Goal: Transaction & Acquisition: Purchase product/service

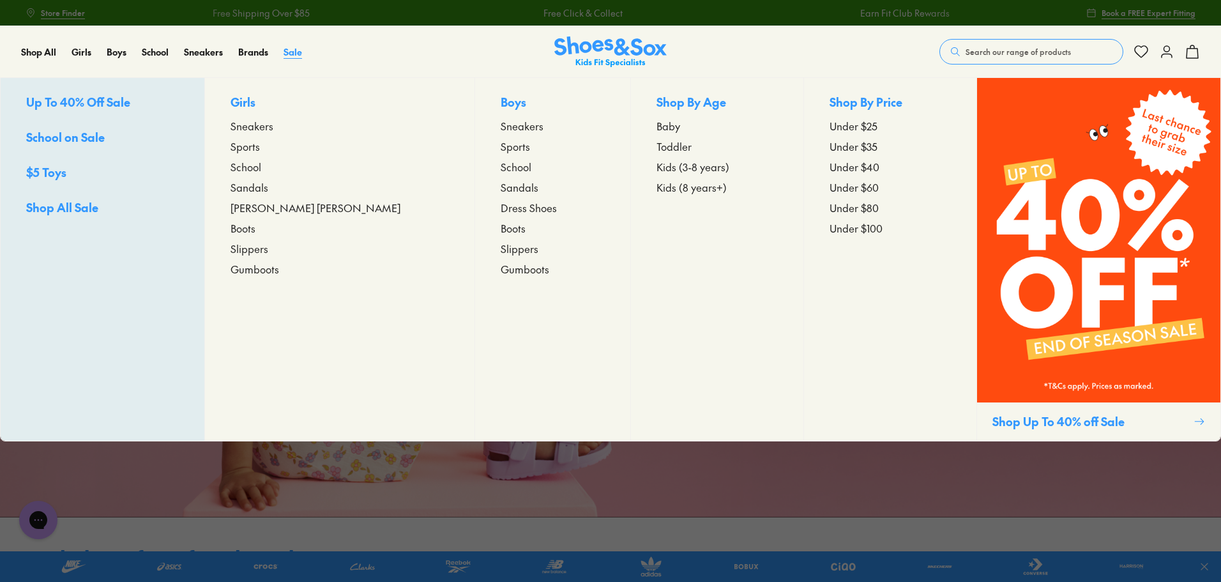
click at [294, 51] on span "Sale" at bounding box center [292, 51] width 19 height 13
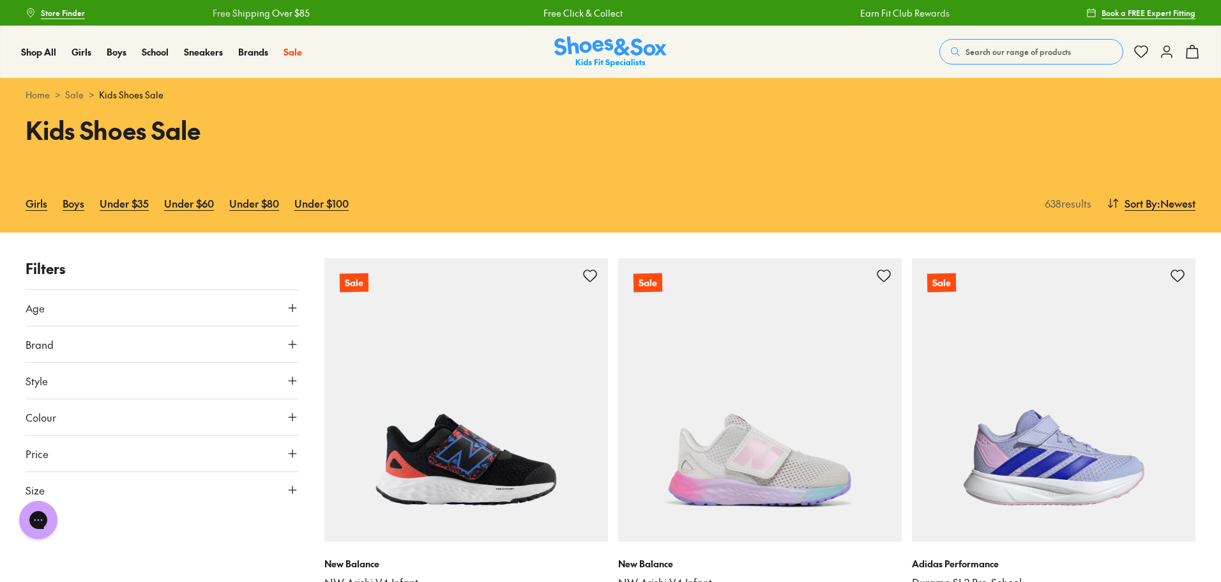
drag, startPoint x: 292, startPoint y: 306, endPoint x: 264, endPoint y: 299, distance: 29.4
click at [291, 306] on icon at bounding box center [292, 307] width 13 height 13
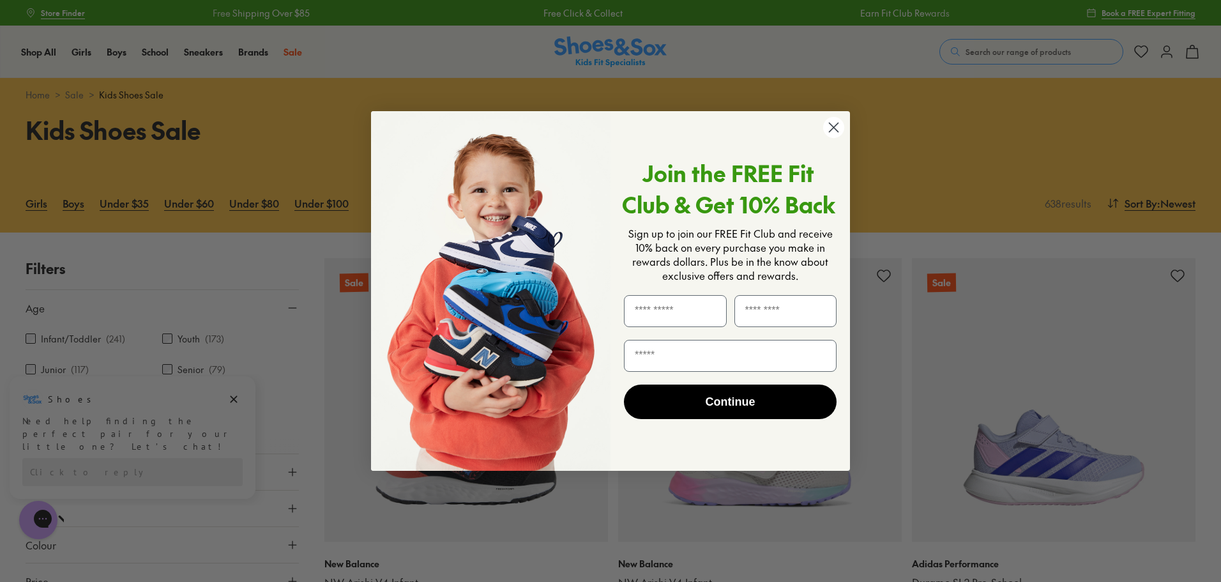
click at [827, 127] on circle "Close dialog" at bounding box center [833, 127] width 21 height 21
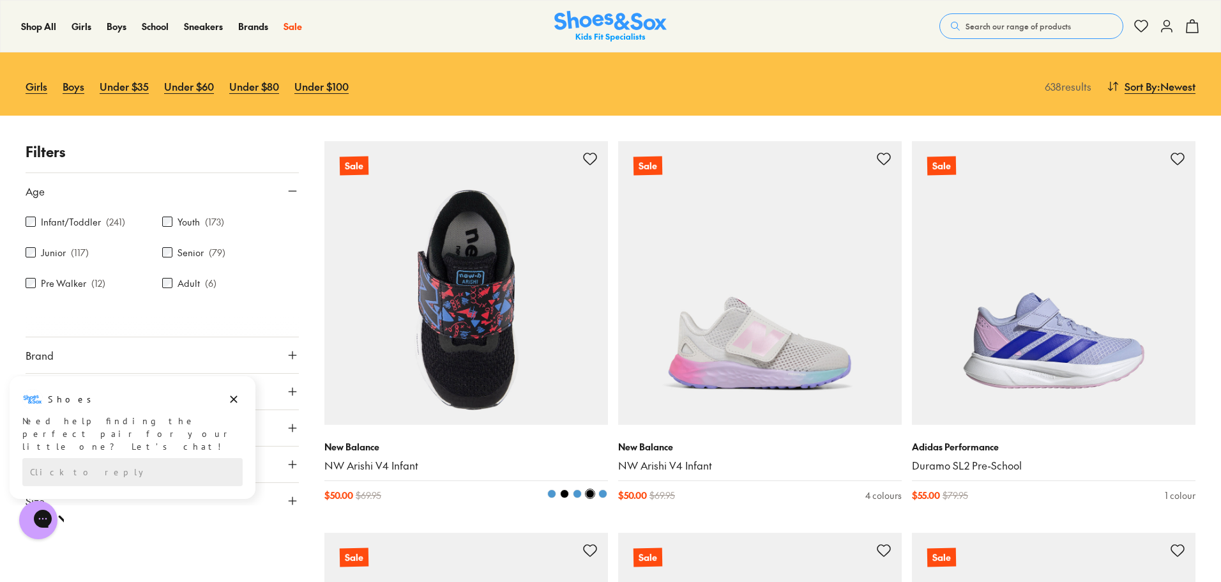
scroll to position [319, 0]
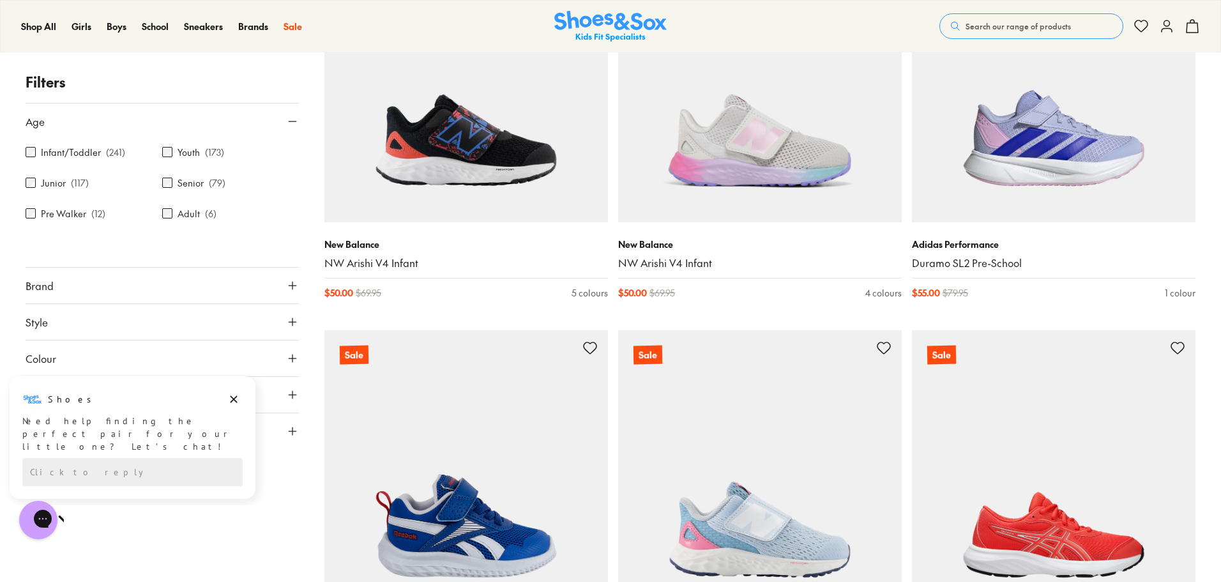
click at [287, 280] on icon at bounding box center [292, 285] width 13 height 13
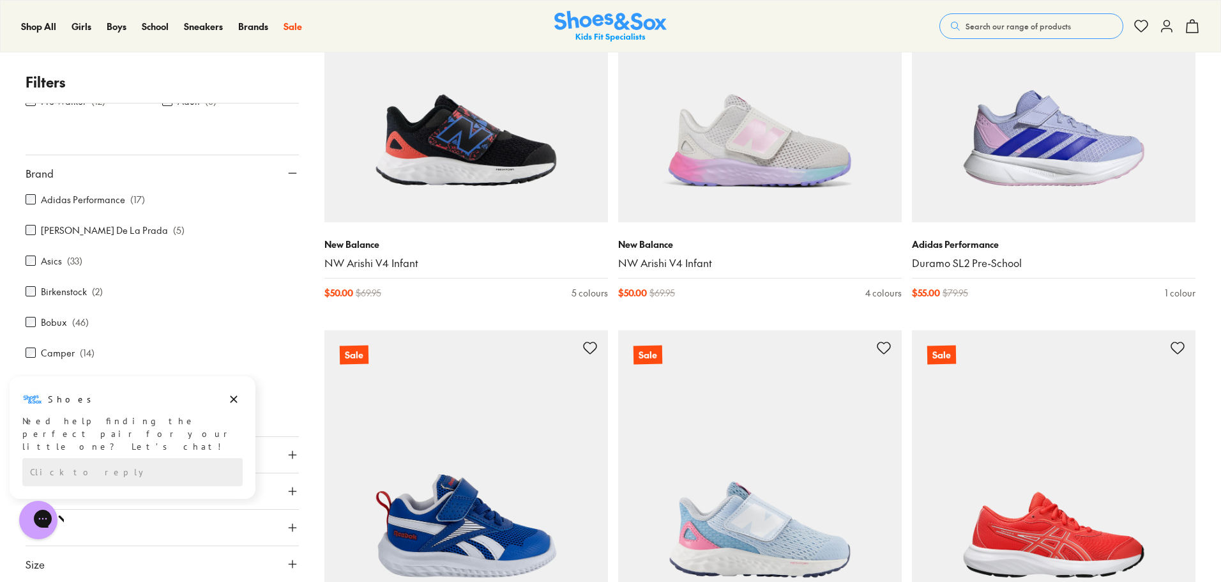
scroll to position [128, 0]
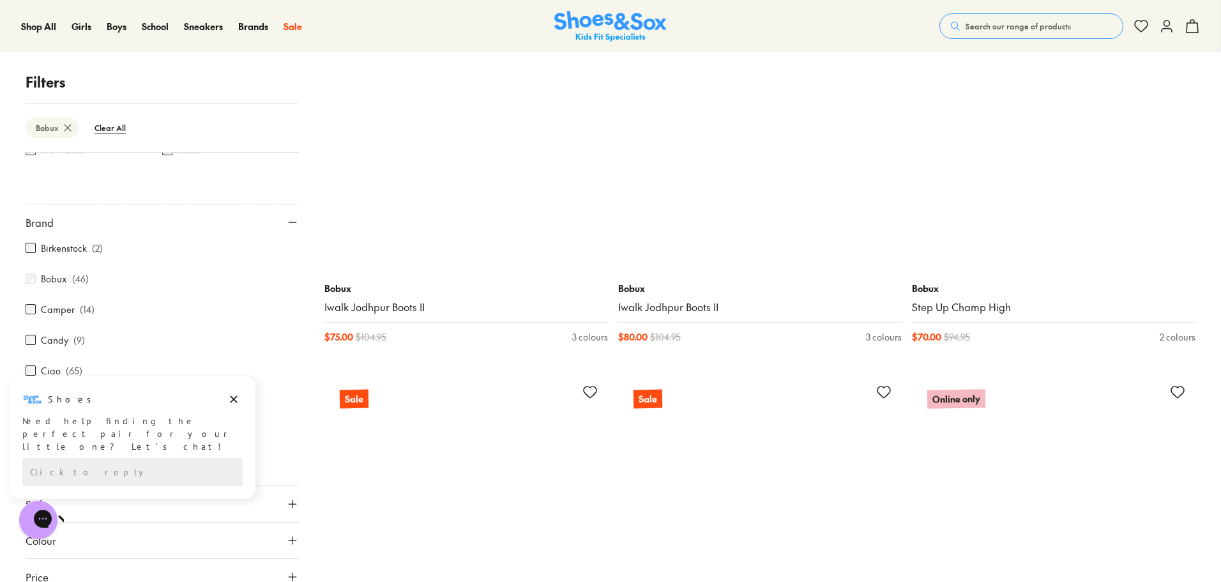
scroll to position [3627, 0]
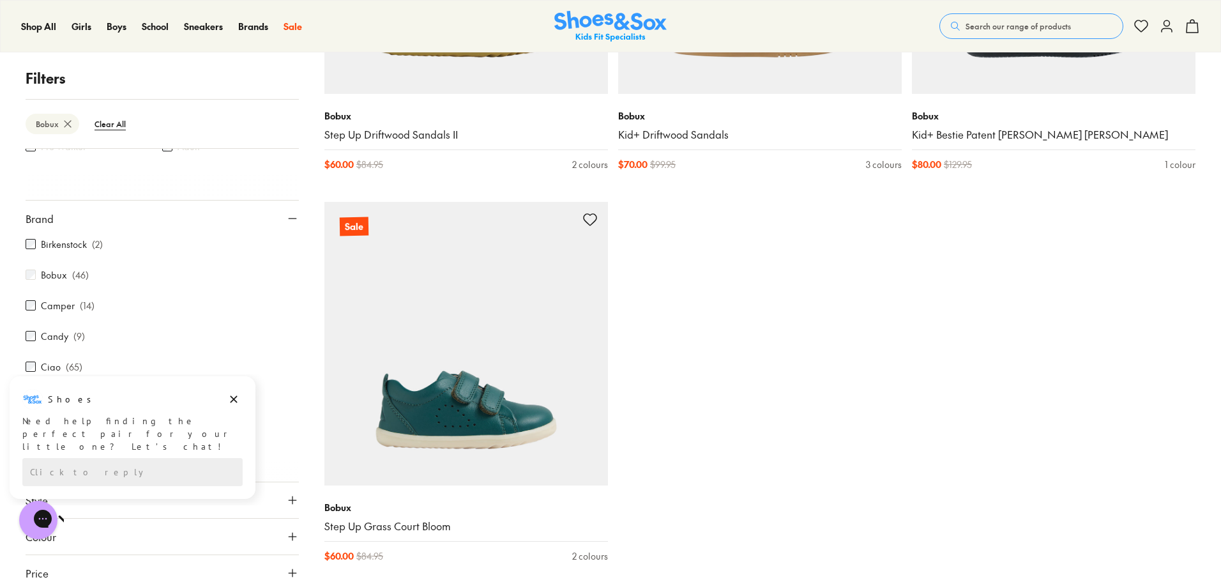
scroll to position [5733, 0]
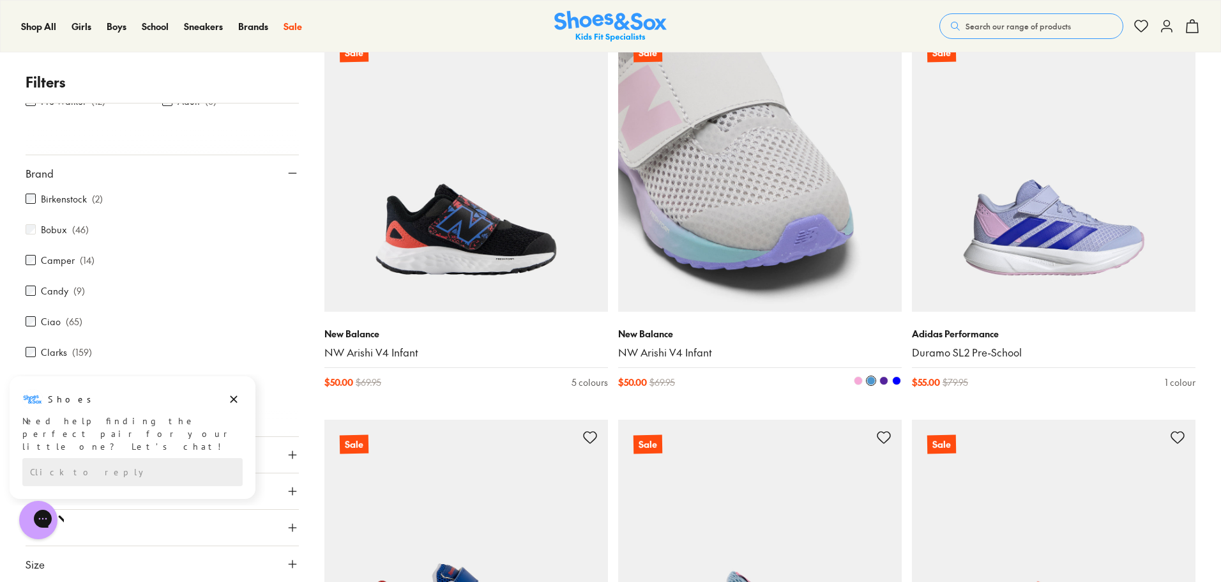
scroll to position [255, 0]
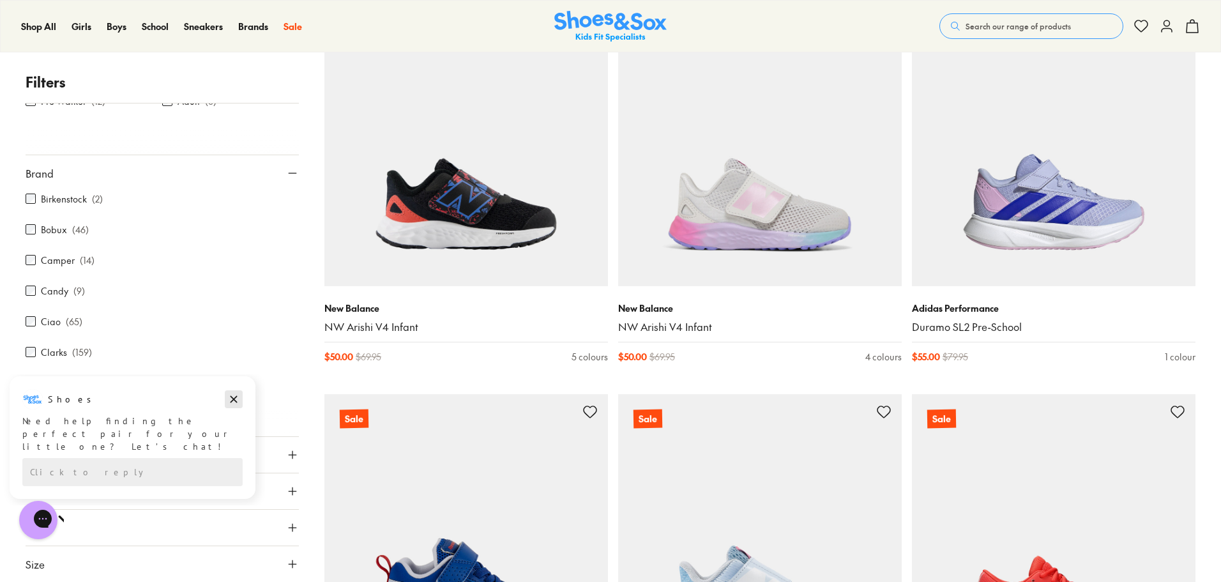
click at [232, 397] on icon "Dismiss campaign" at bounding box center [233, 399] width 7 height 7
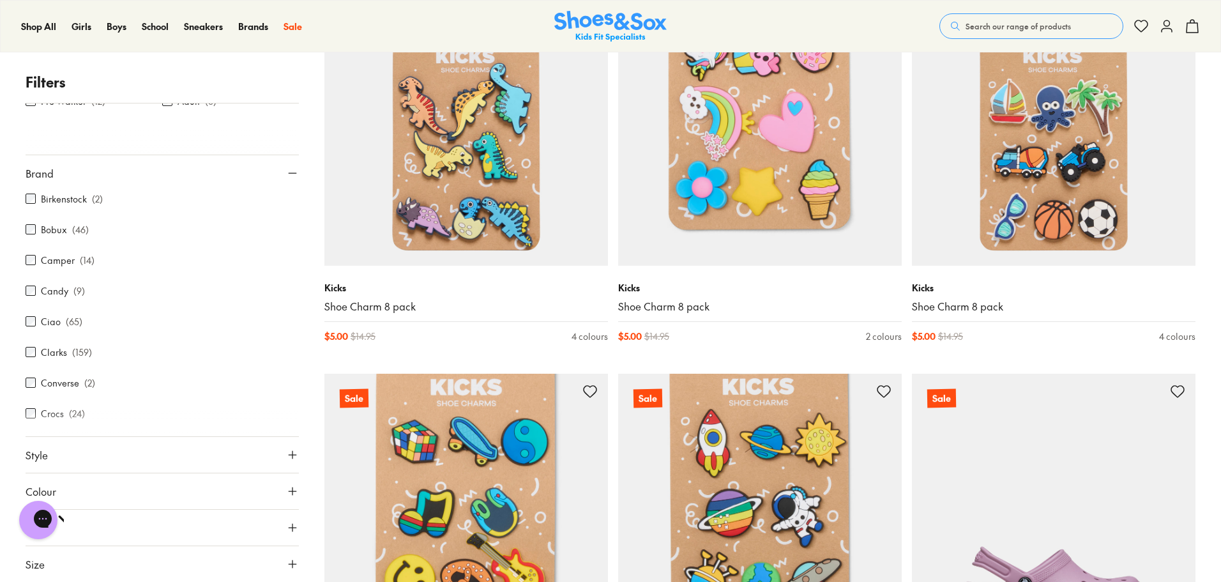
scroll to position [1213, 0]
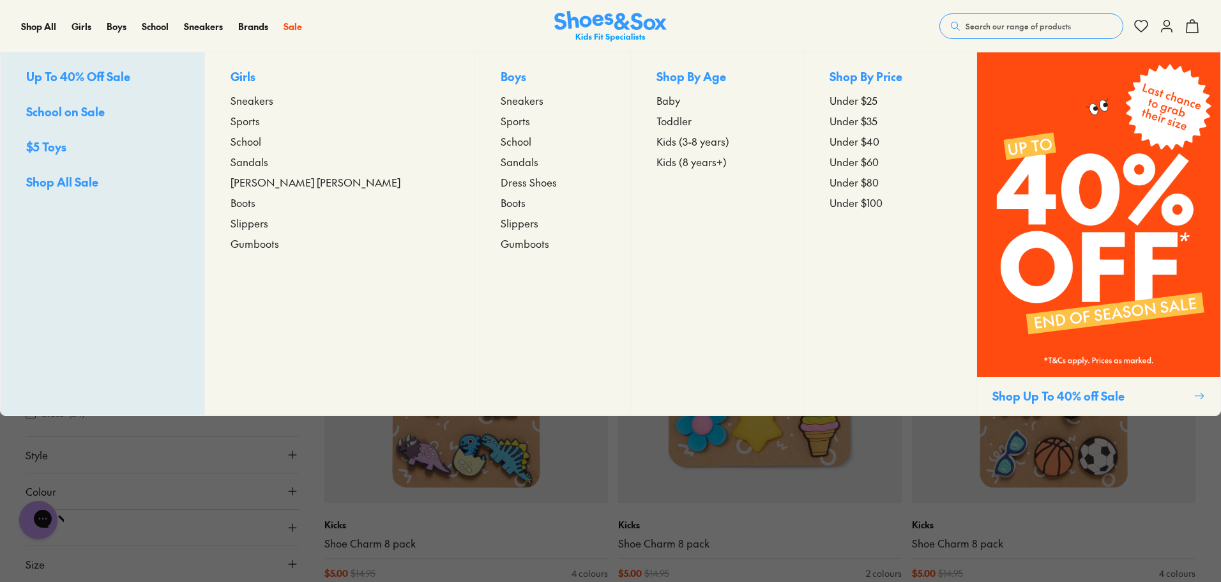
click at [656, 117] on span "Toddler" at bounding box center [673, 120] width 35 height 15
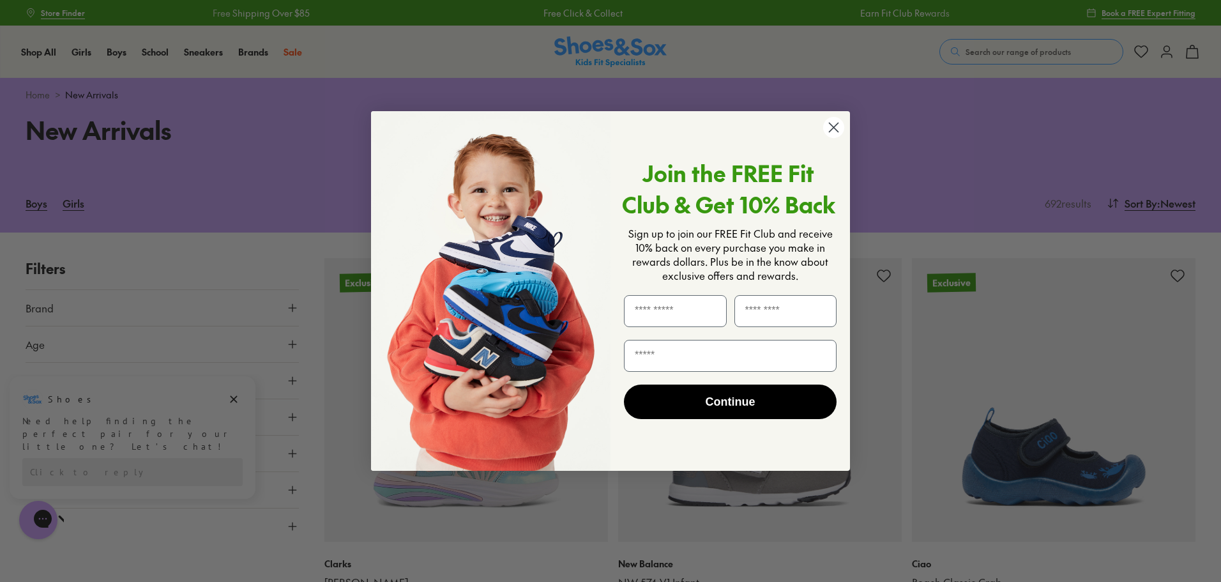
click at [829, 130] on circle "Close dialog" at bounding box center [833, 127] width 21 height 21
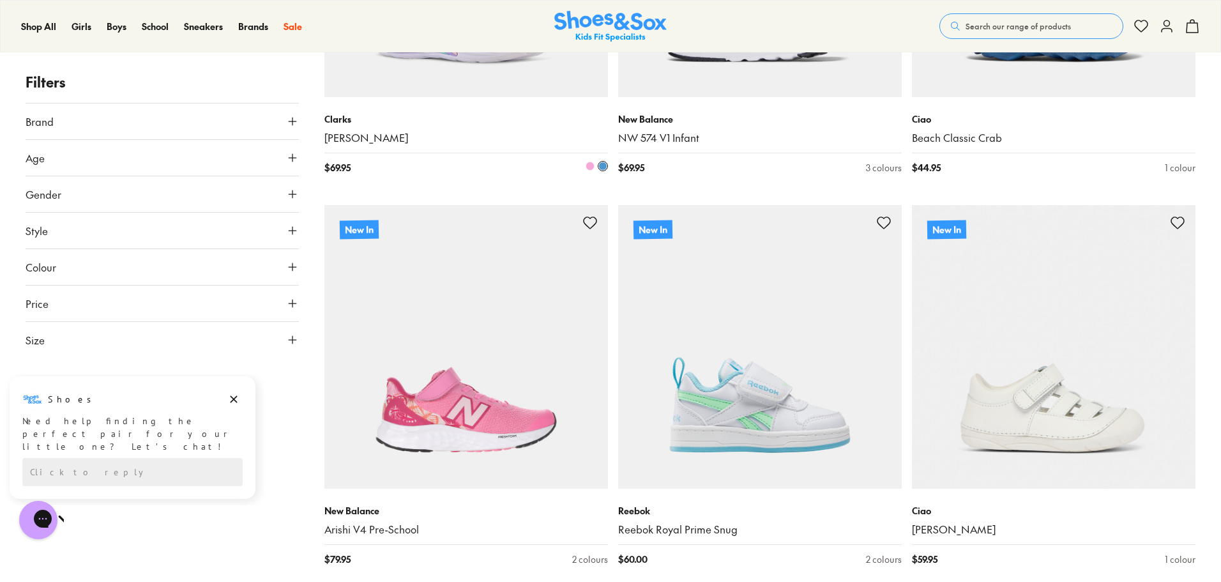
scroll to position [511, 0]
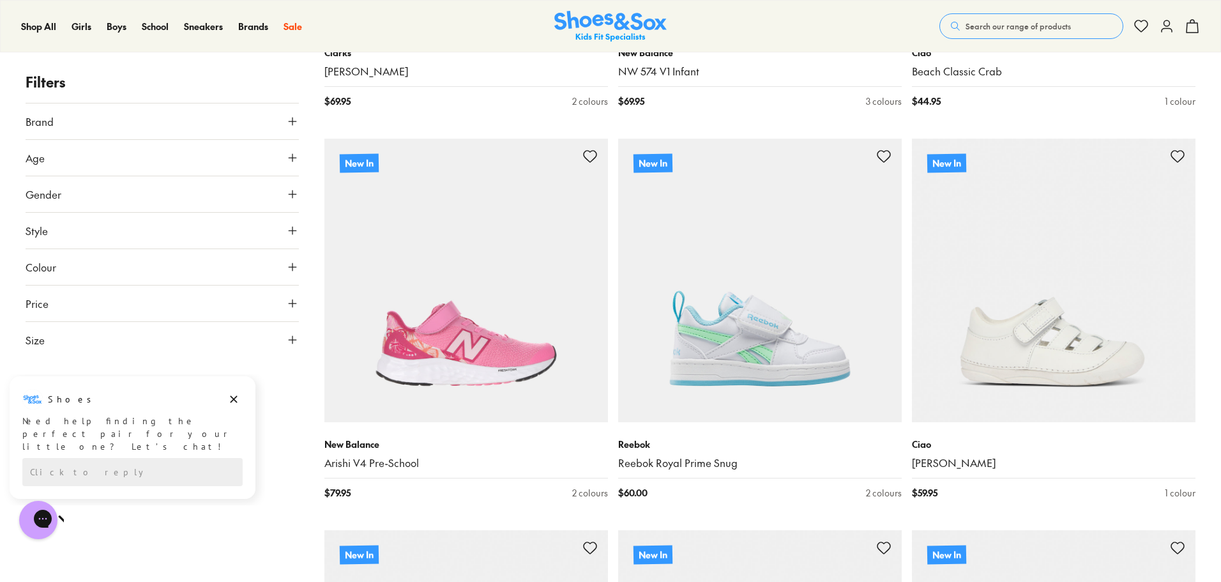
click at [295, 126] on icon at bounding box center [292, 121] width 13 height 13
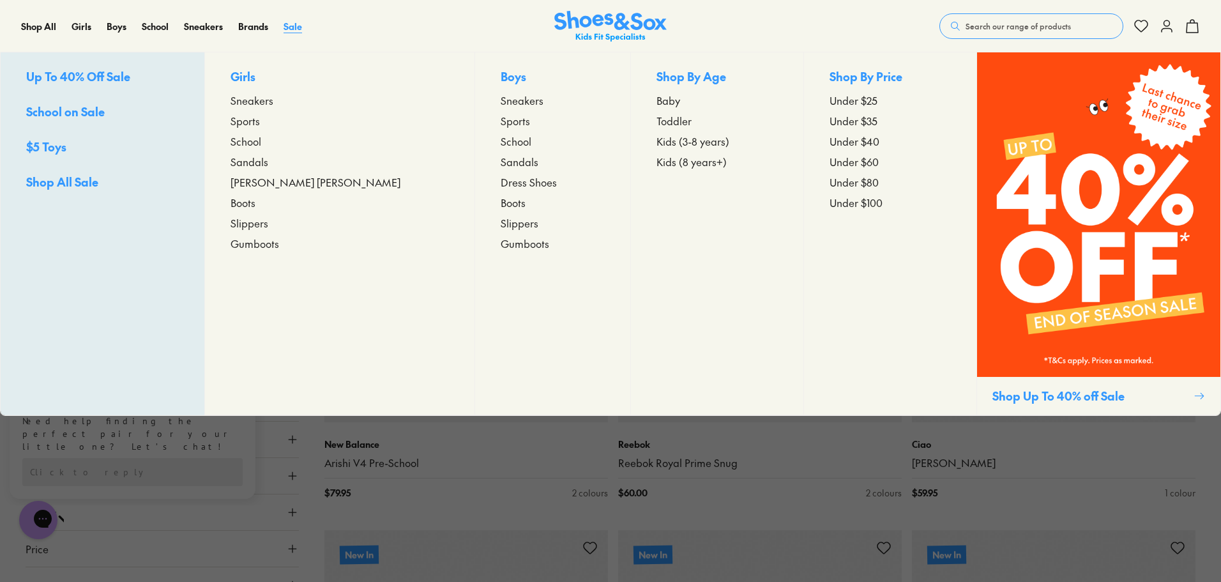
click at [290, 25] on span "Sale" at bounding box center [292, 26] width 19 height 13
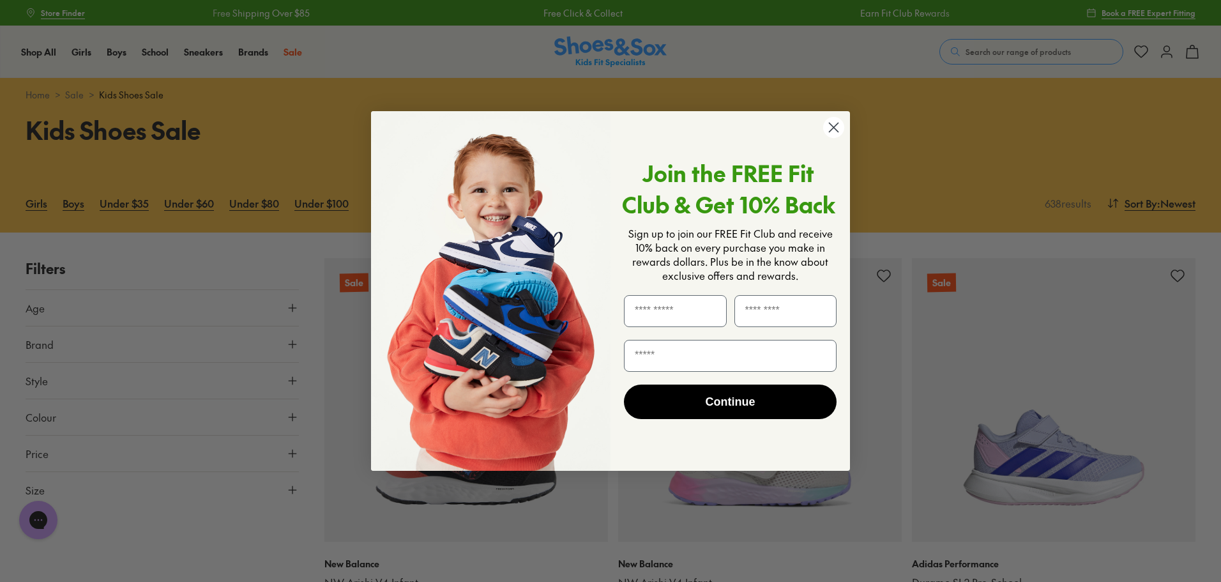
click at [829, 130] on circle "Close dialog" at bounding box center [833, 127] width 21 height 21
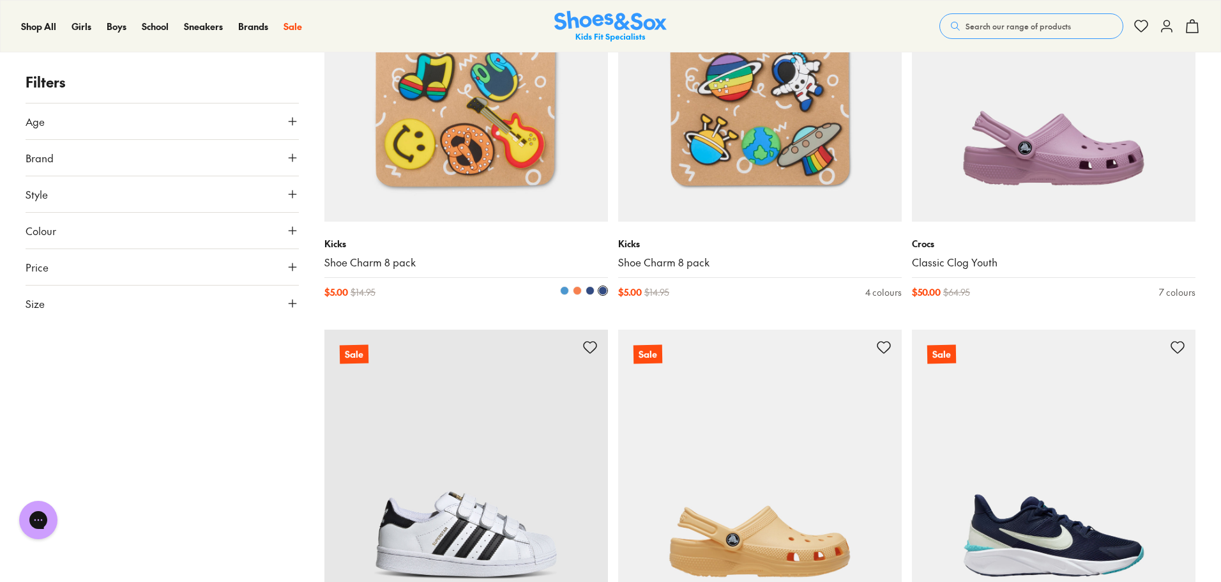
scroll to position [2043, 0]
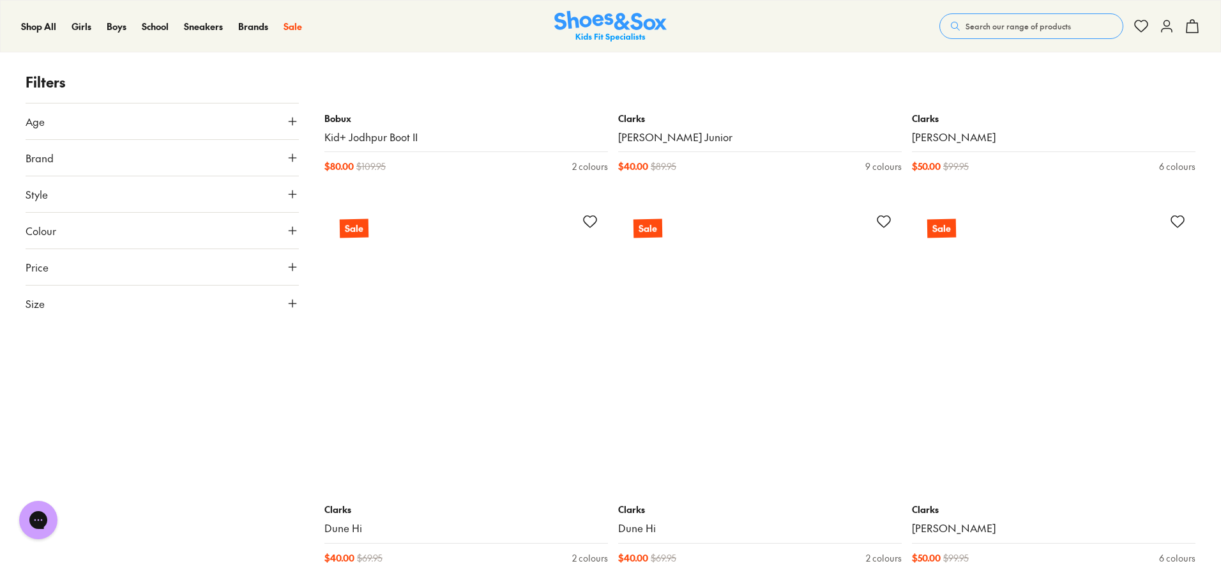
scroll to position [7916, 0]
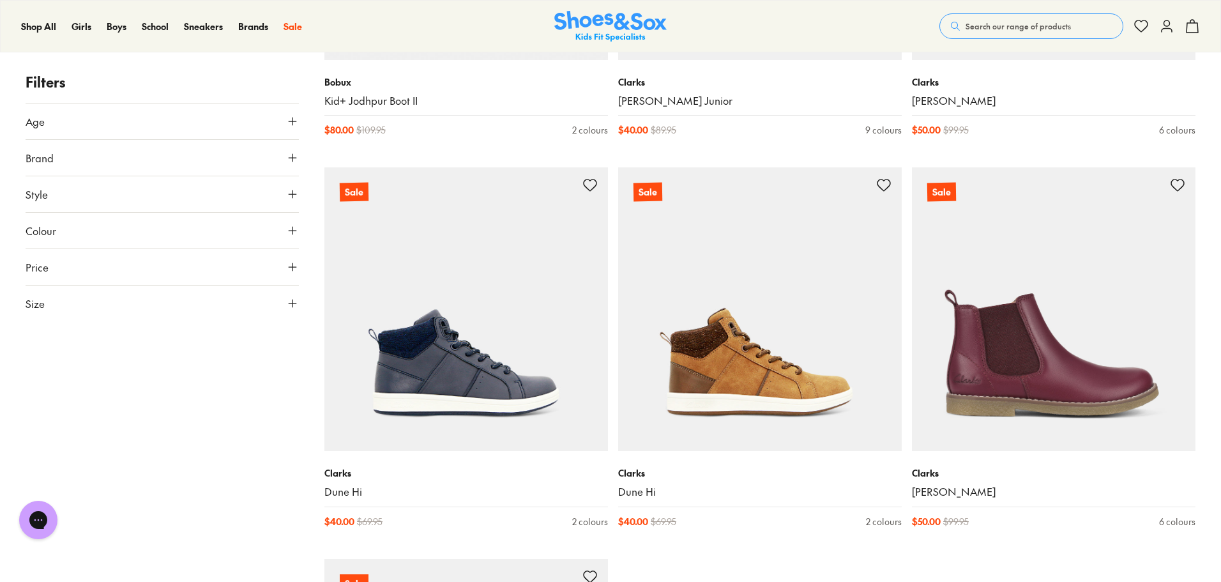
drag, startPoint x: 486, startPoint y: 283, endPoint x: 209, endPoint y: 363, distance: 288.3
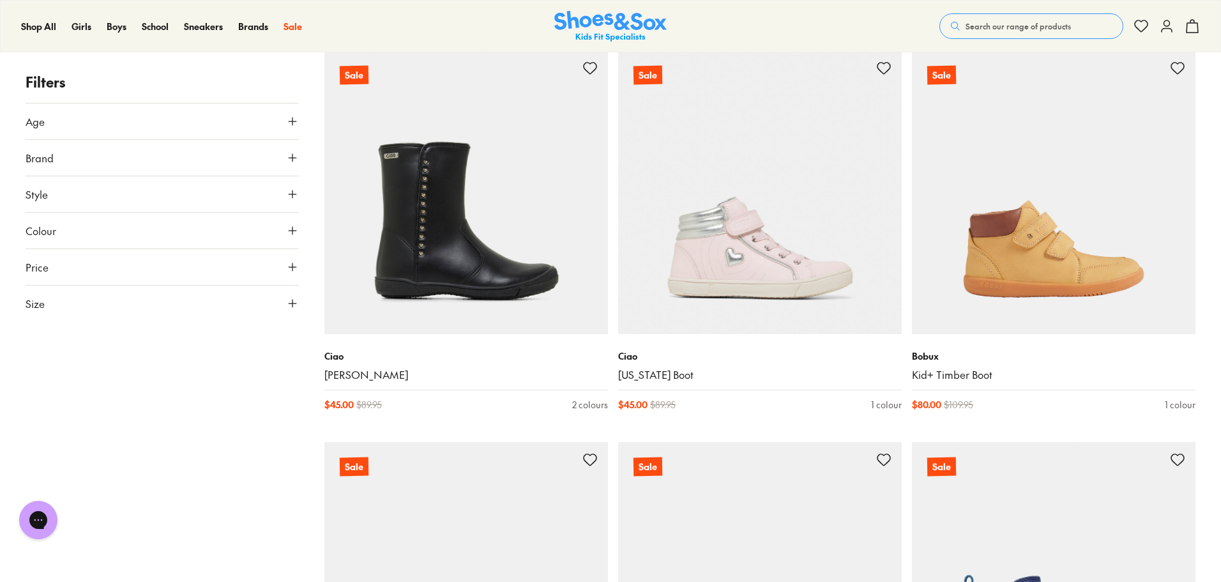
scroll to position [11874, 0]
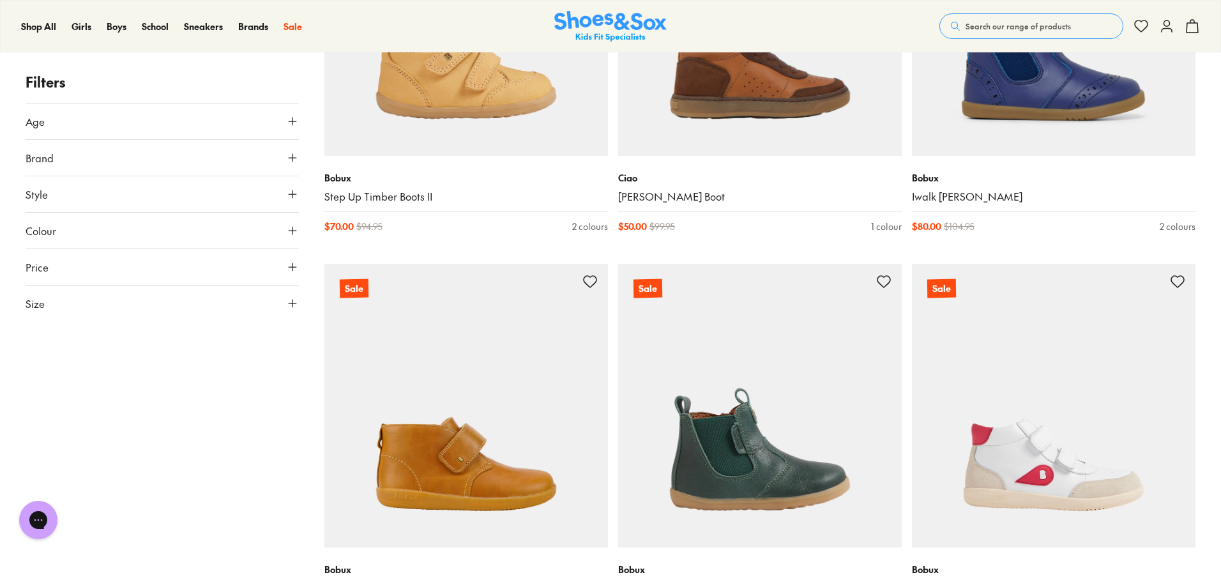
scroll to position [12130, 0]
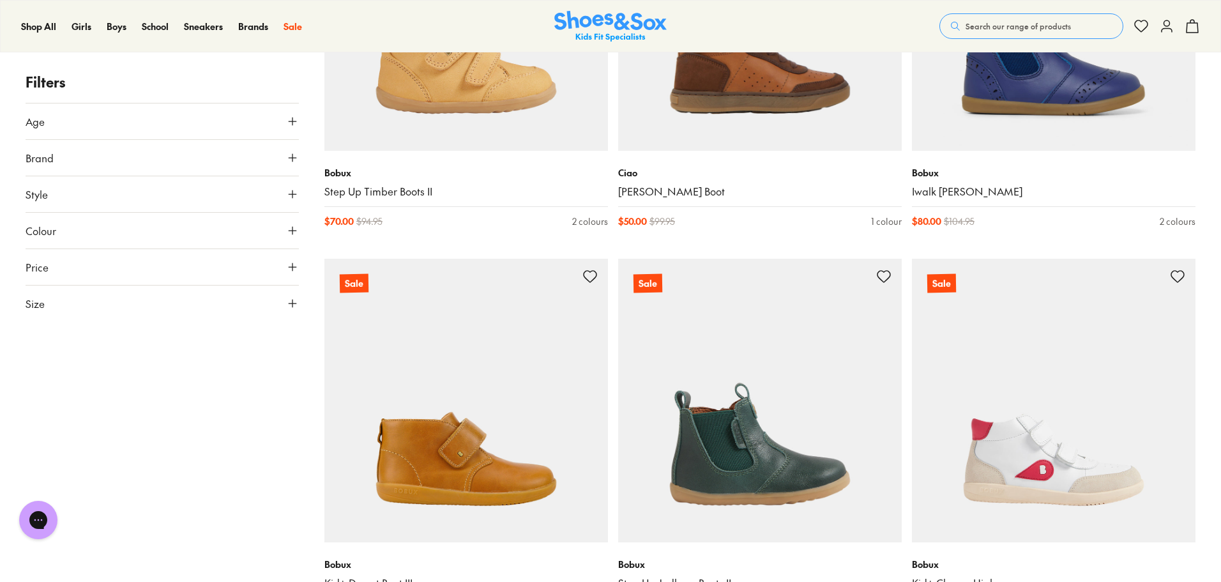
click at [292, 116] on icon at bounding box center [292, 121] width 13 height 13
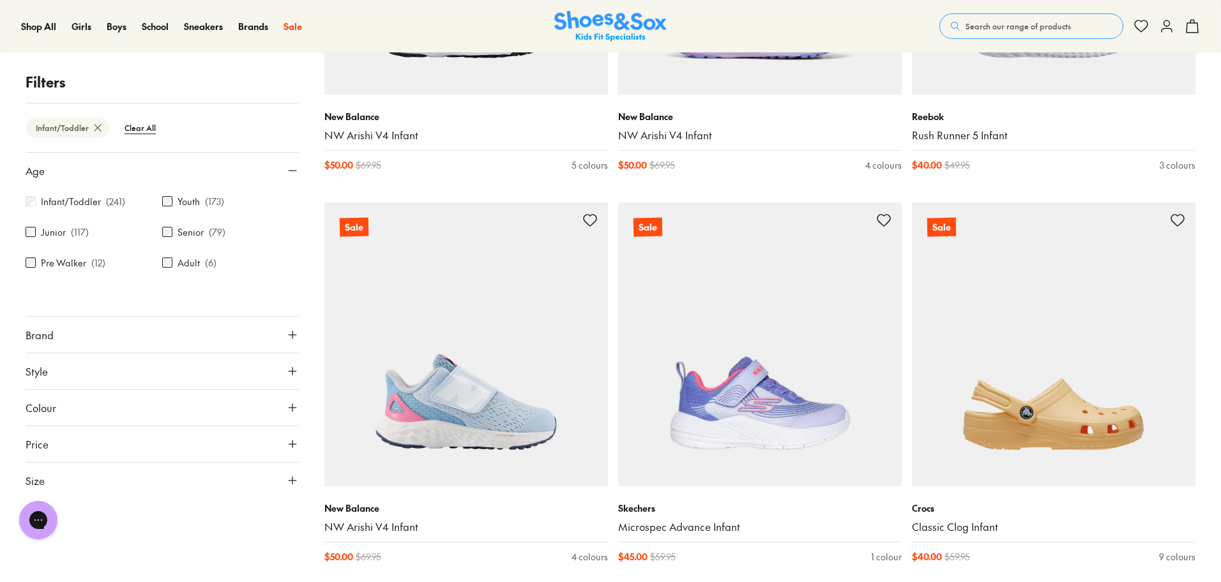
scroll to position [511, 0]
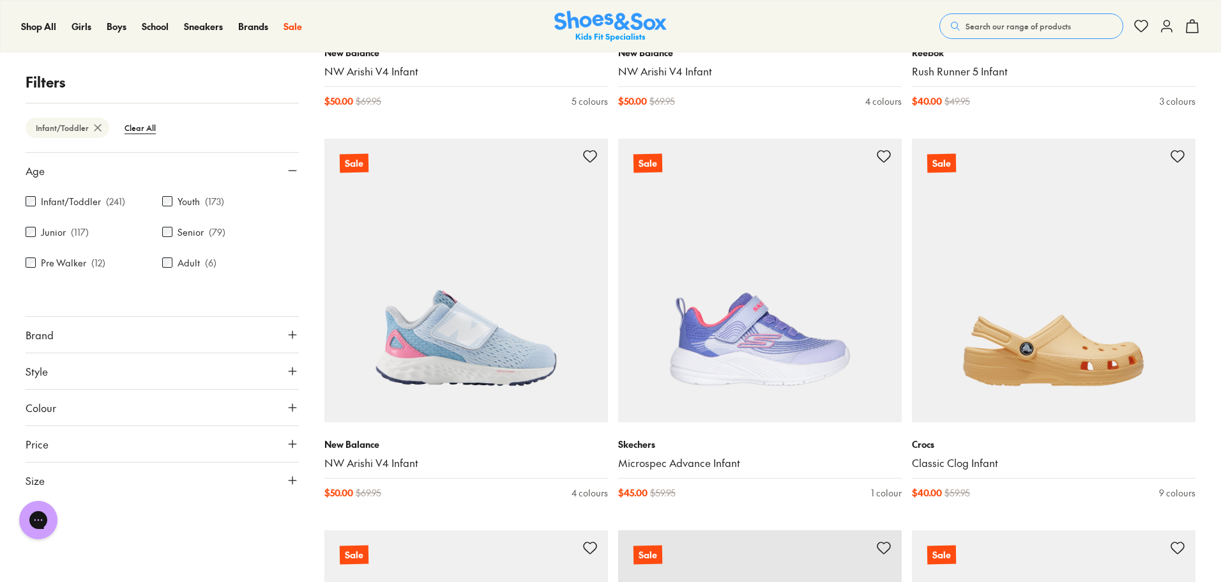
click at [296, 168] on icon at bounding box center [292, 170] width 13 height 13
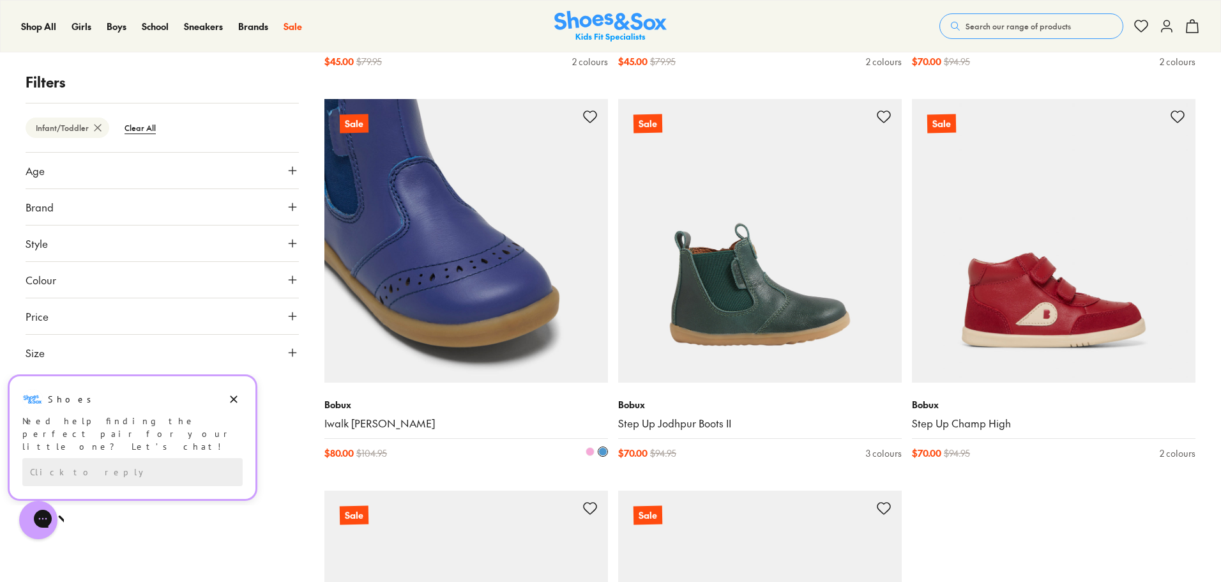
scroll to position [3703, 0]
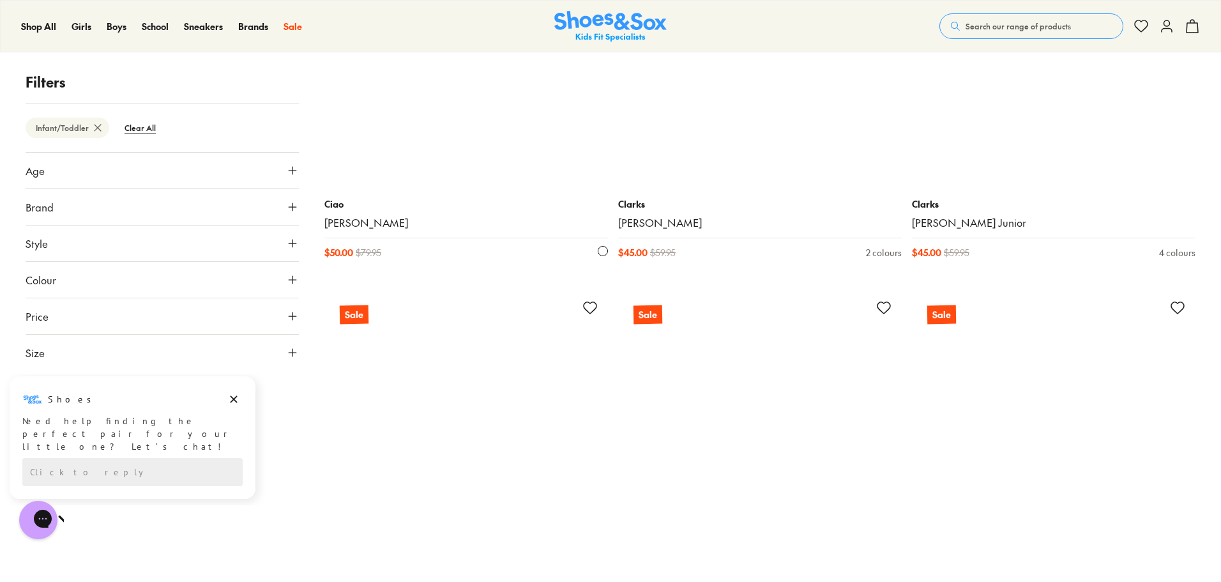
scroll to position [6320, 0]
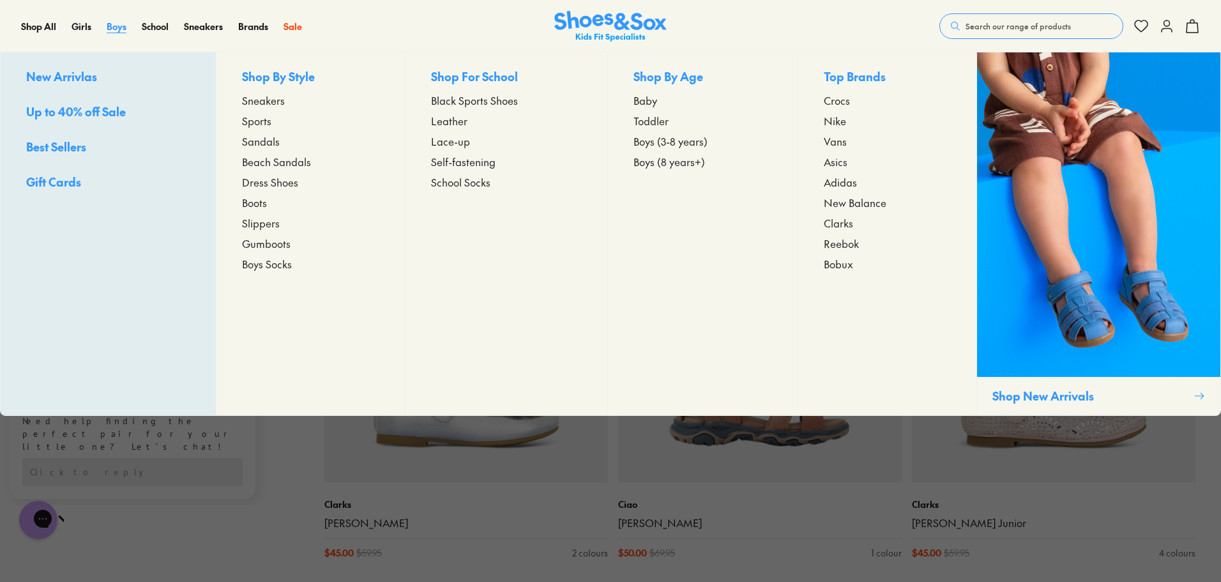
click at [121, 27] on span "Boys" at bounding box center [117, 26] width 20 height 13
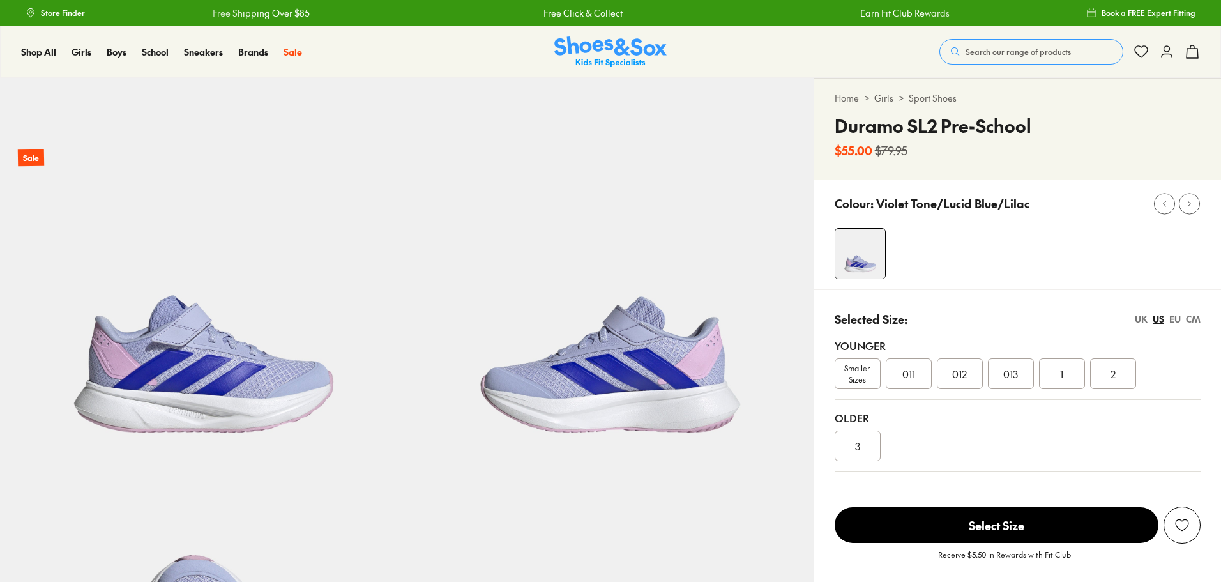
select select "*"
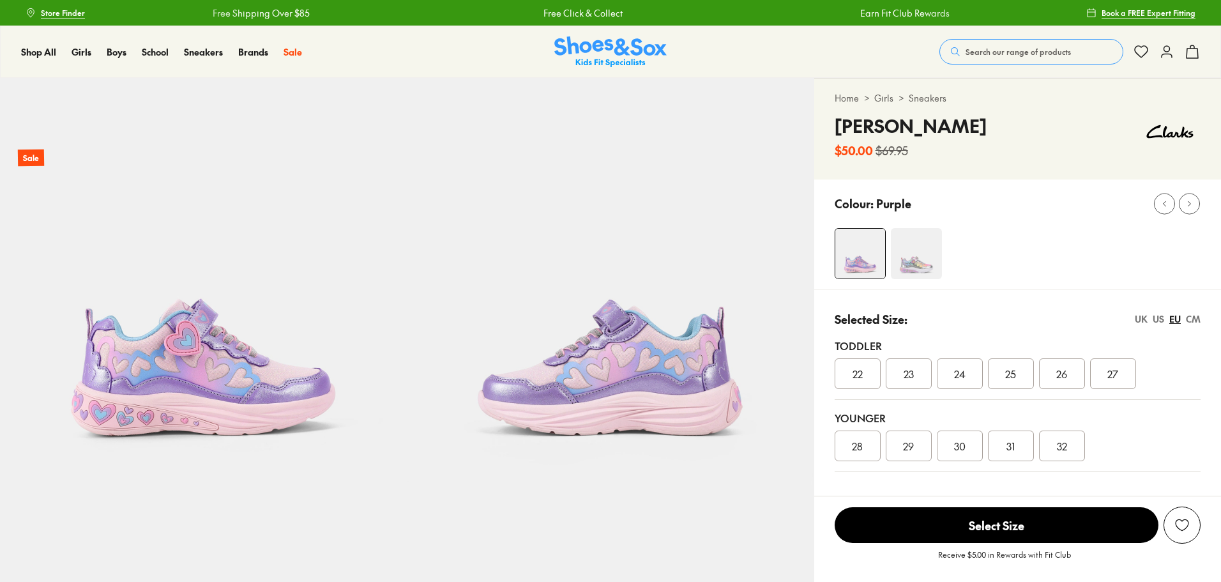
select select "*"
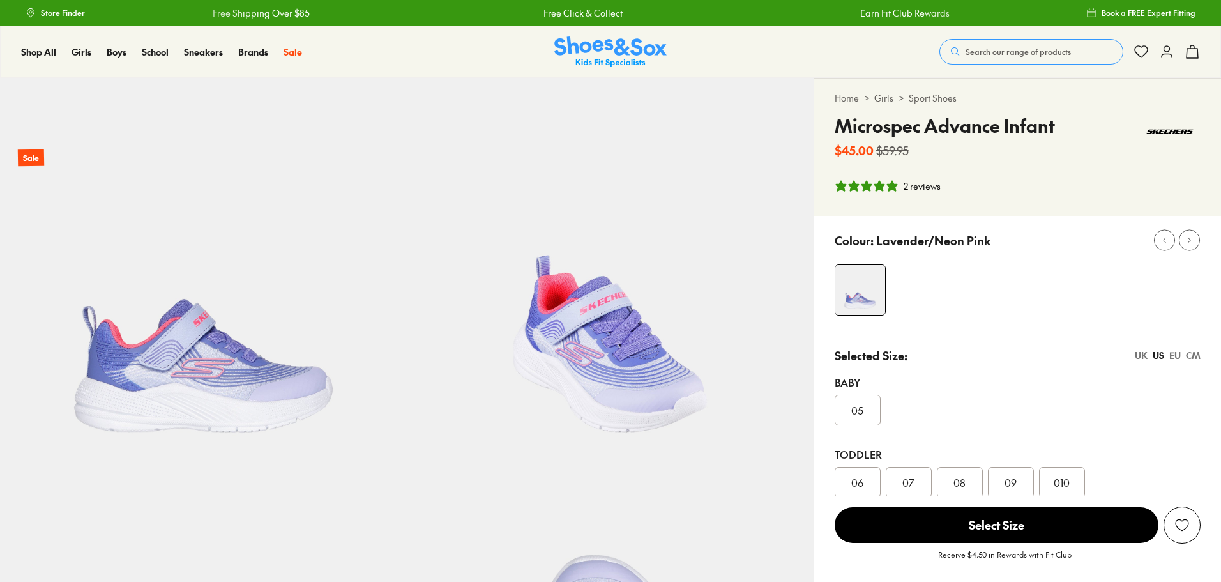
select select "*"
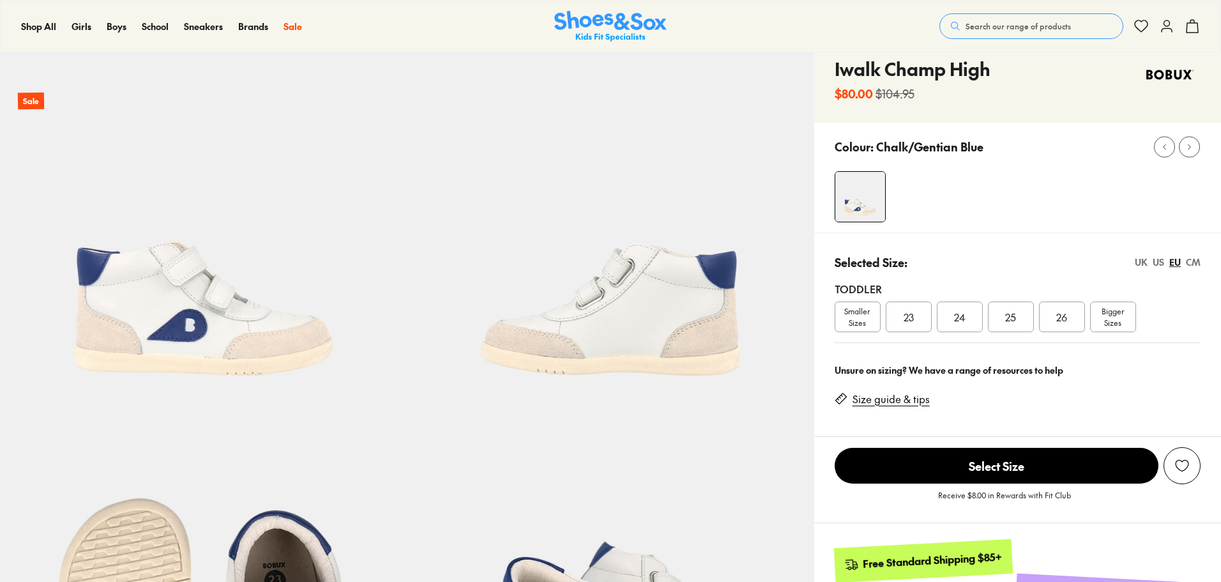
scroll to position [64, 0]
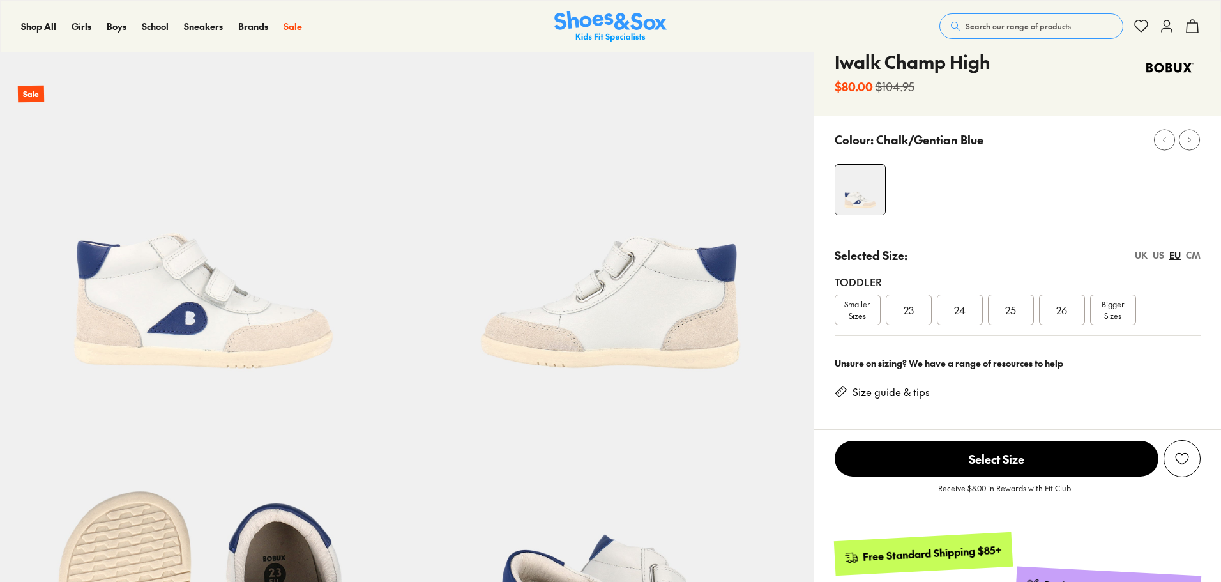
select select "*"
drag, startPoint x: 836, startPoint y: 317, endPoint x: 848, endPoint y: 314, distance: 12.5
click at [843, 316] on span "Smaller Sizes" at bounding box center [857, 309] width 45 height 23
click at [856, 311] on span "Smaller Sizes" at bounding box center [857, 309] width 45 height 23
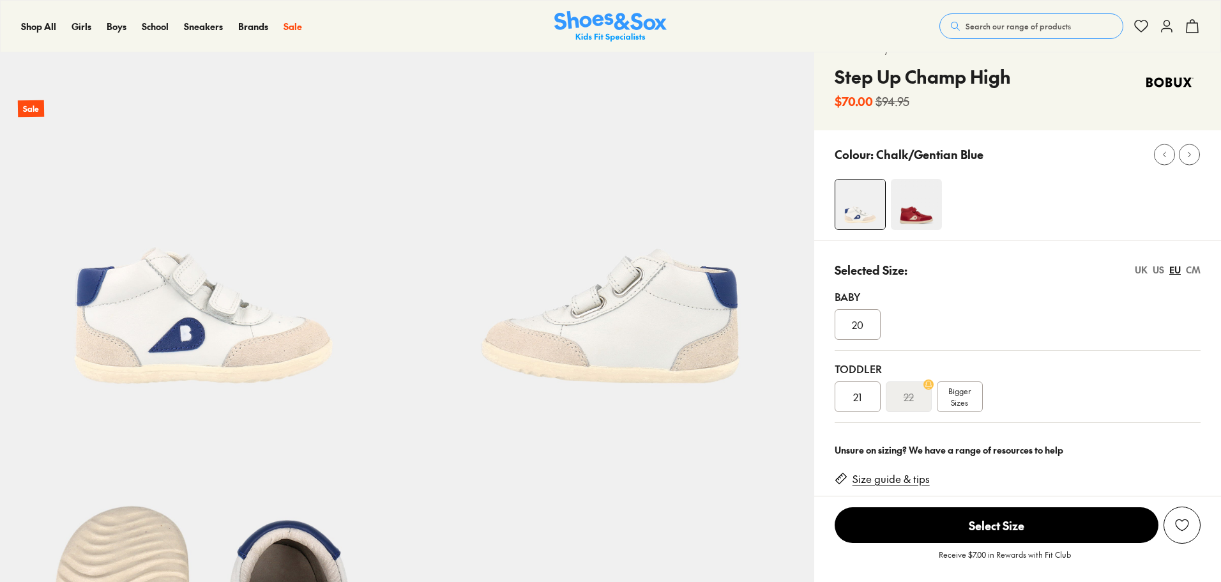
scroll to position [64, 0]
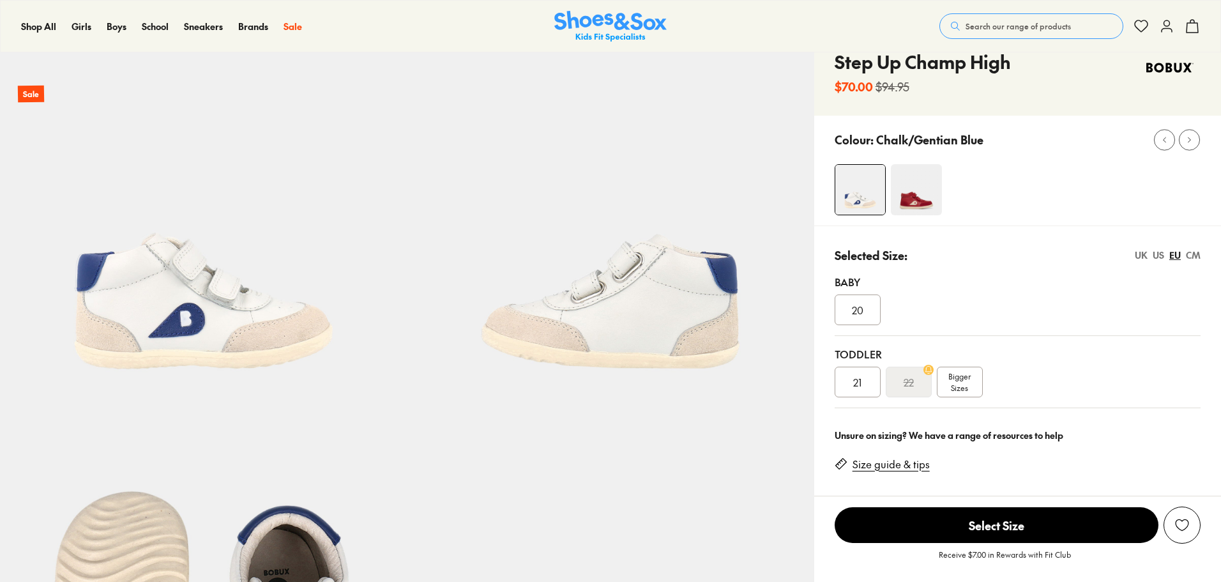
select select "*"
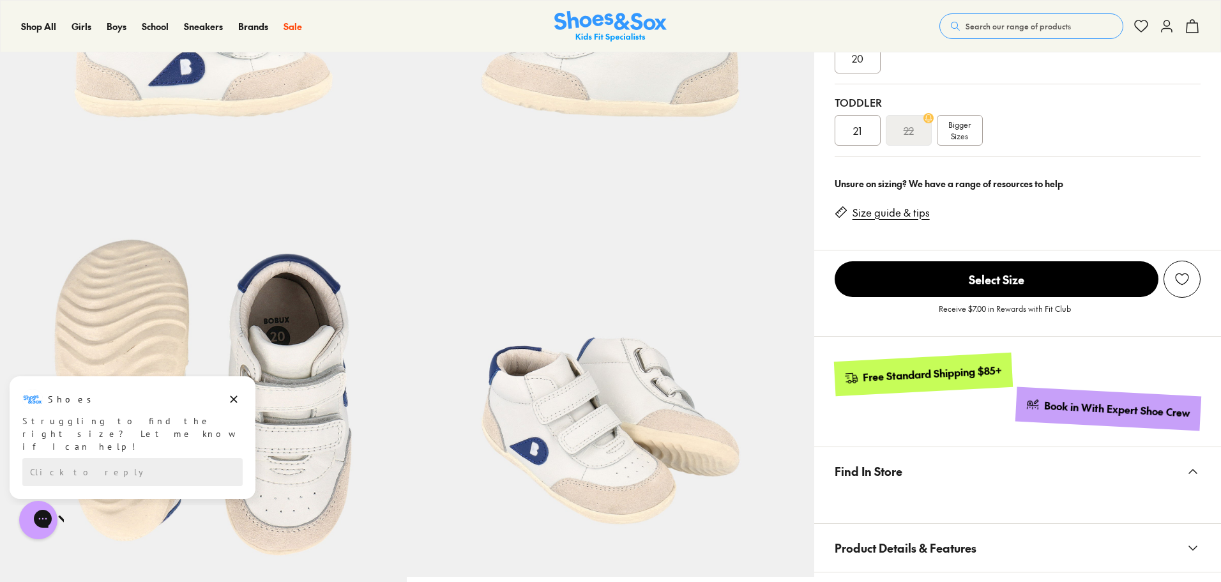
scroll to position [319, 0]
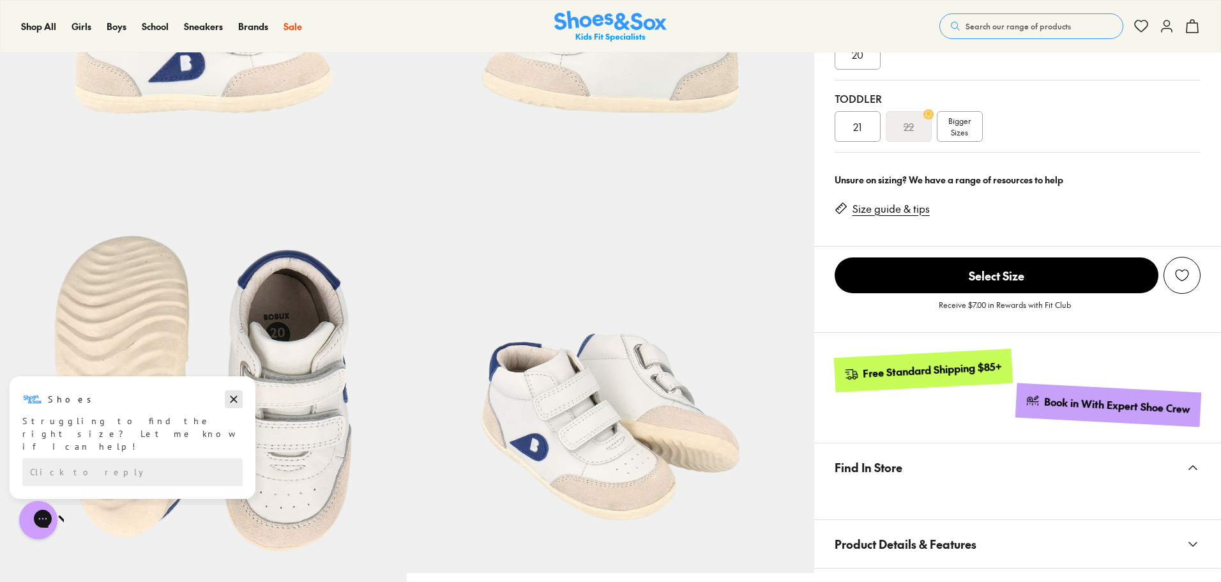
click at [234, 394] on icon "Dismiss campaign" at bounding box center [233, 398] width 13 height 15
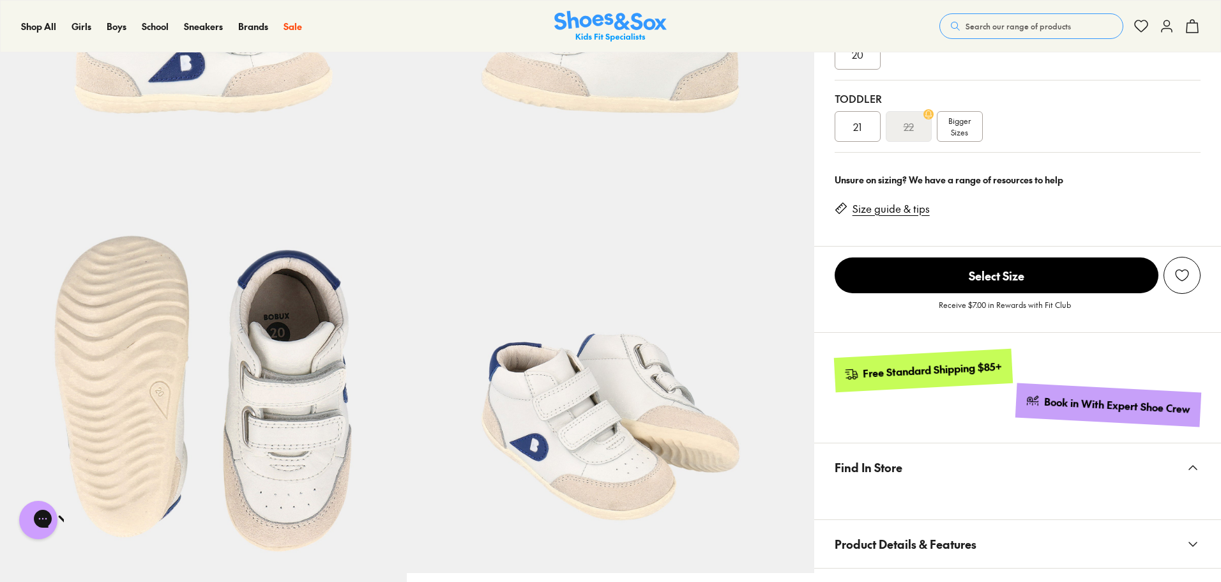
scroll to position [255, 0]
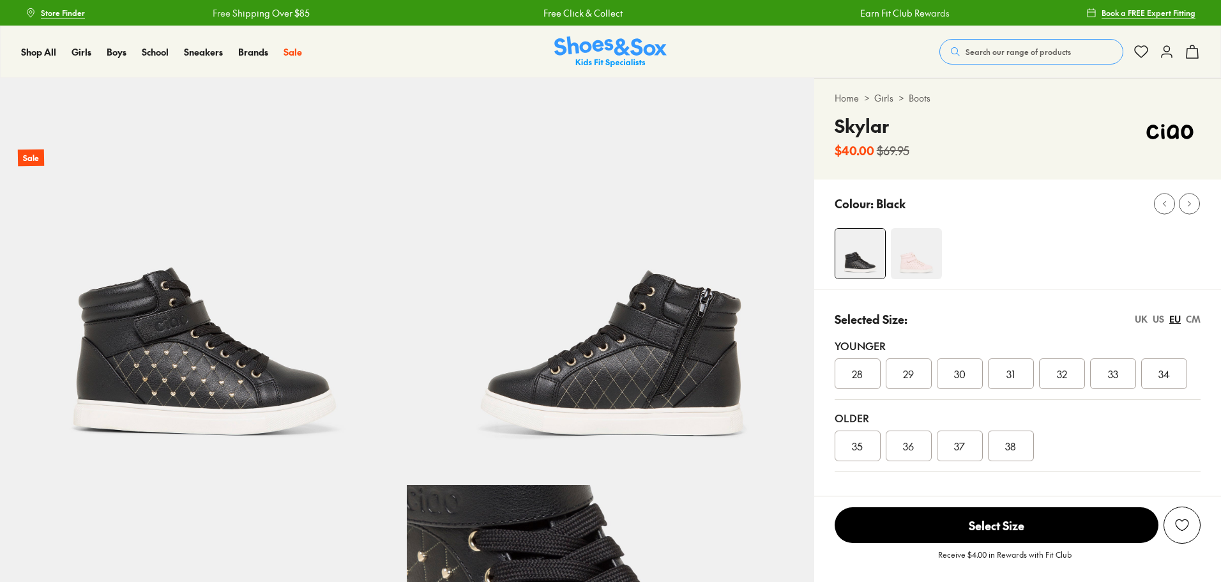
select select "*"
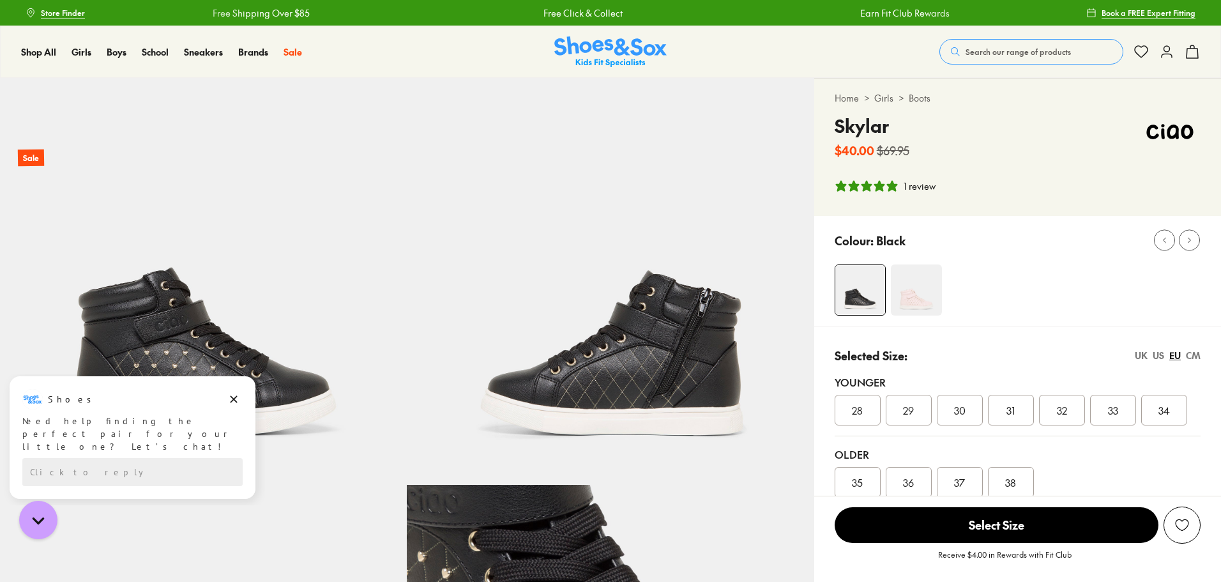
click at [873, 385] on div "Younger" at bounding box center [1017, 381] width 366 height 15
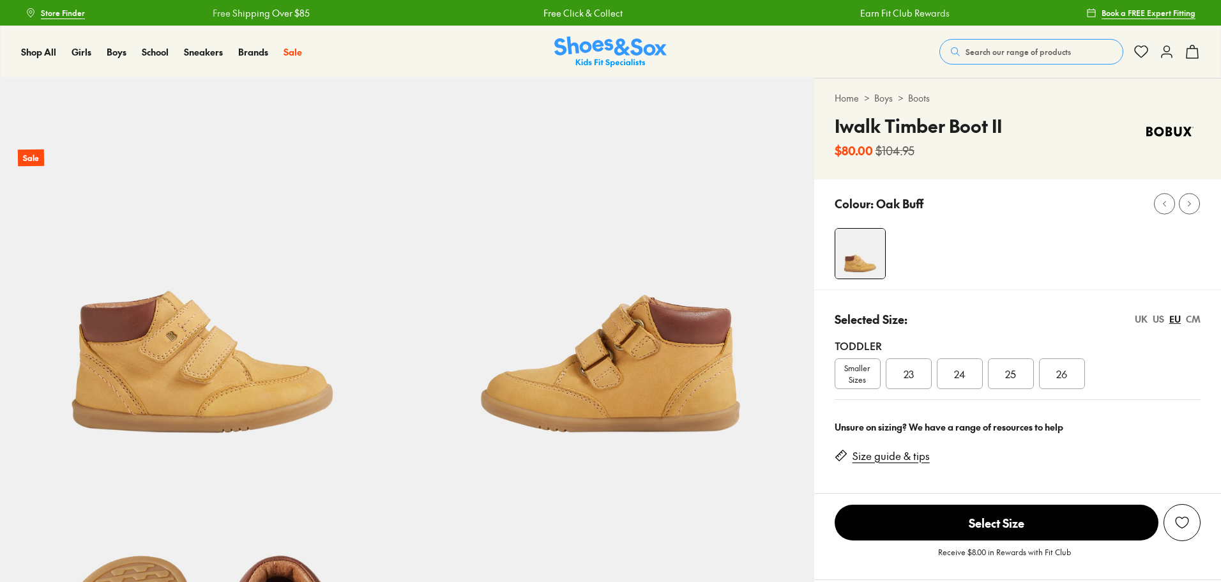
select select "*"
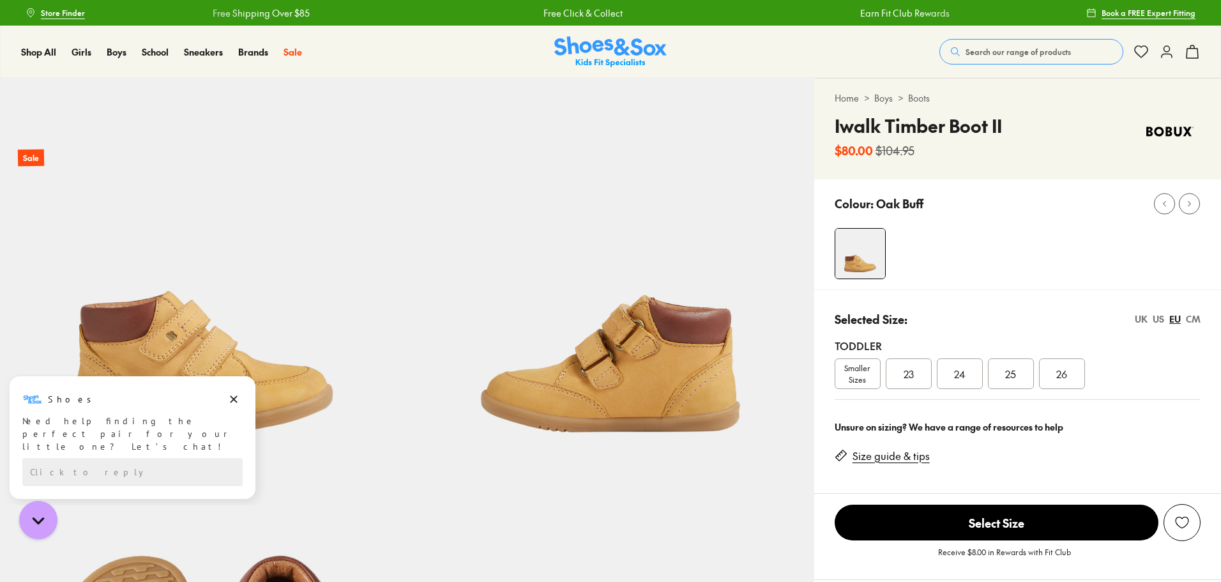
drag, startPoint x: 860, startPoint y: 364, endPoint x: 850, endPoint y: 359, distance: 11.1
click at [860, 364] on span "Smaller Sizes" at bounding box center [857, 373] width 45 height 23
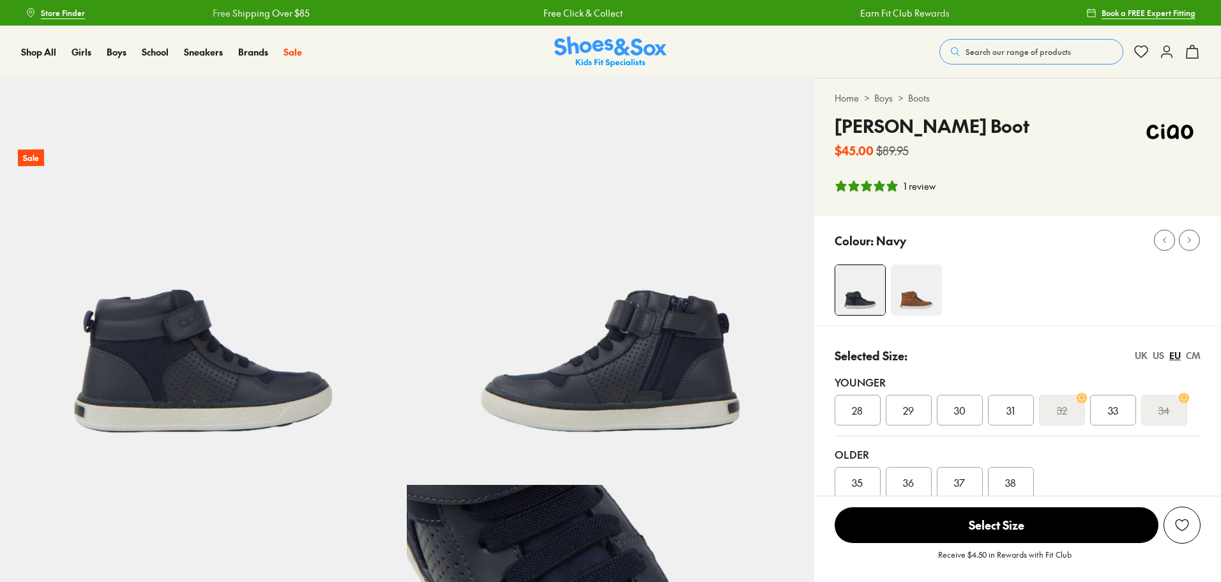
select select "*"
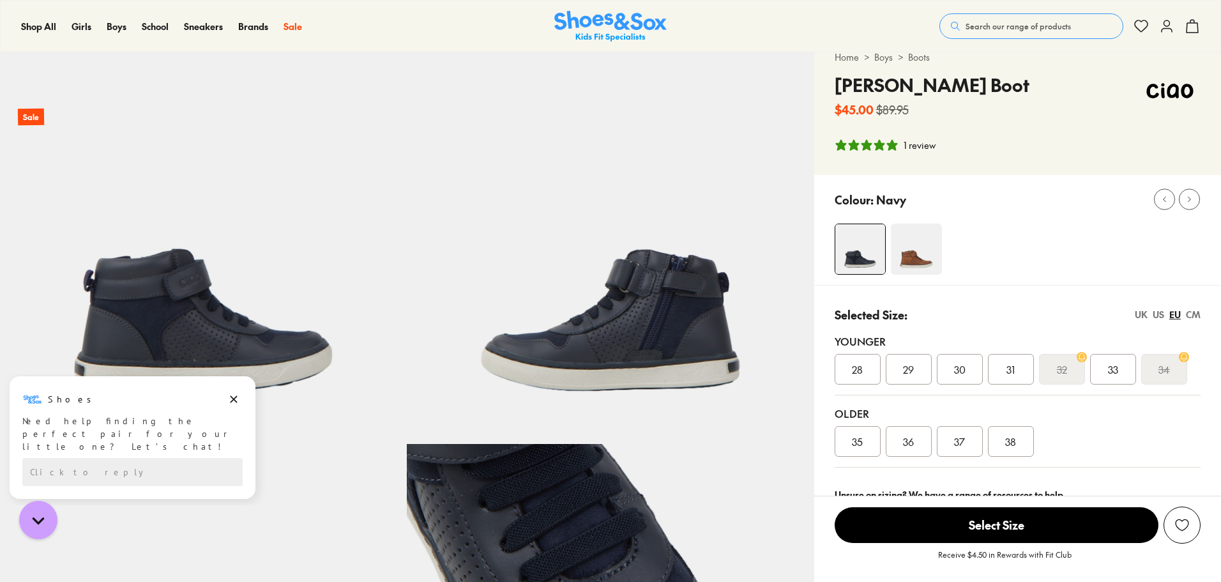
scroll to position [64, 0]
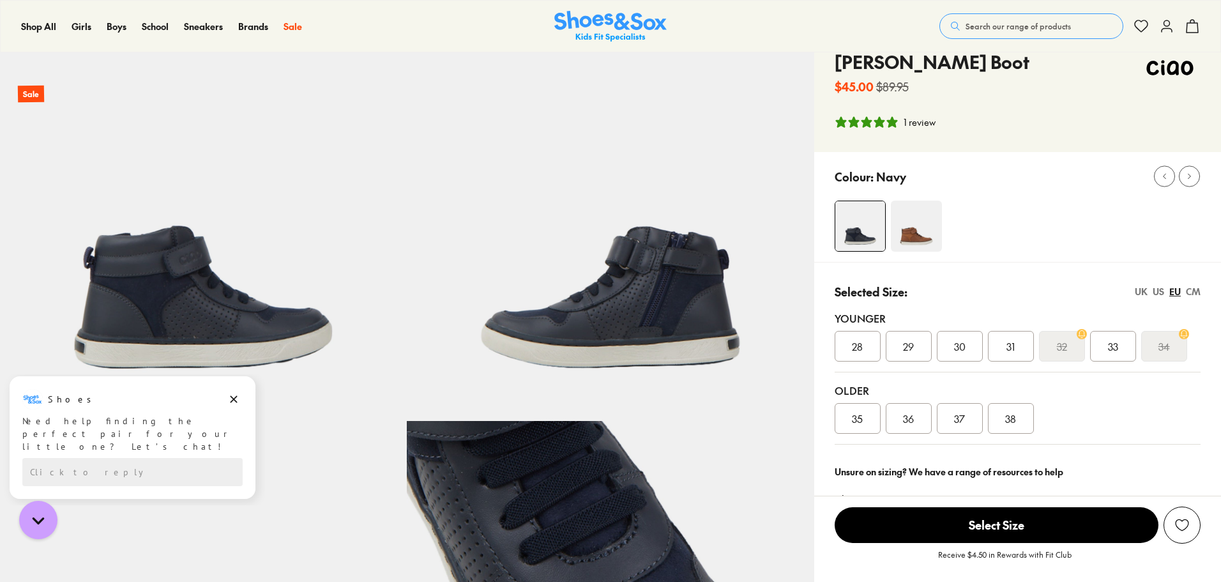
click at [922, 231] on img at bounding box center [916, 225] width 51 height 51
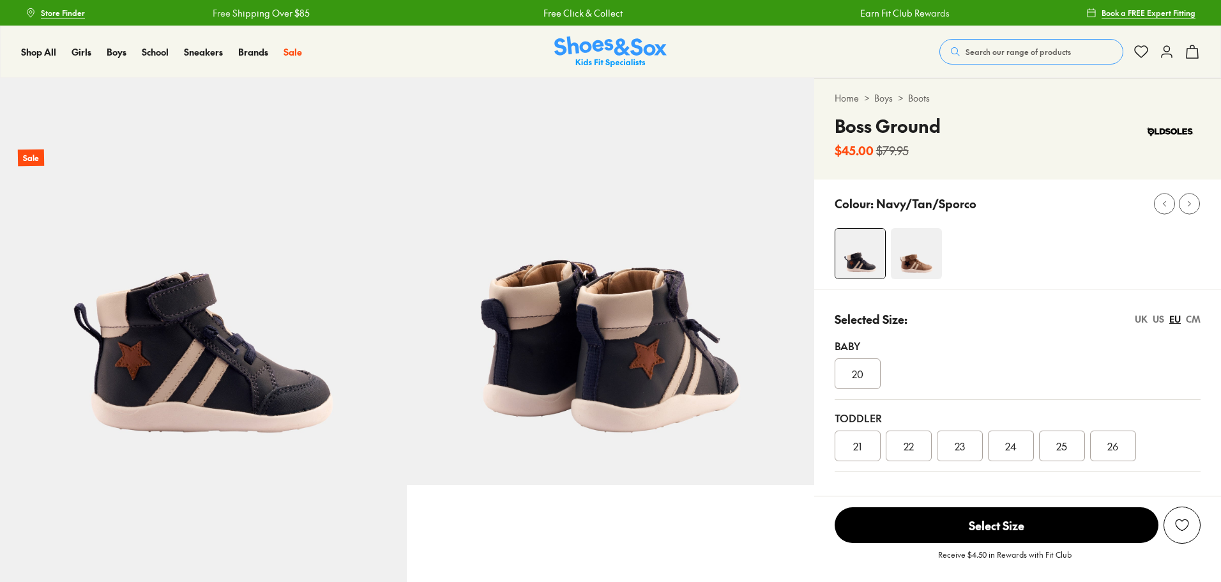
select select "*"
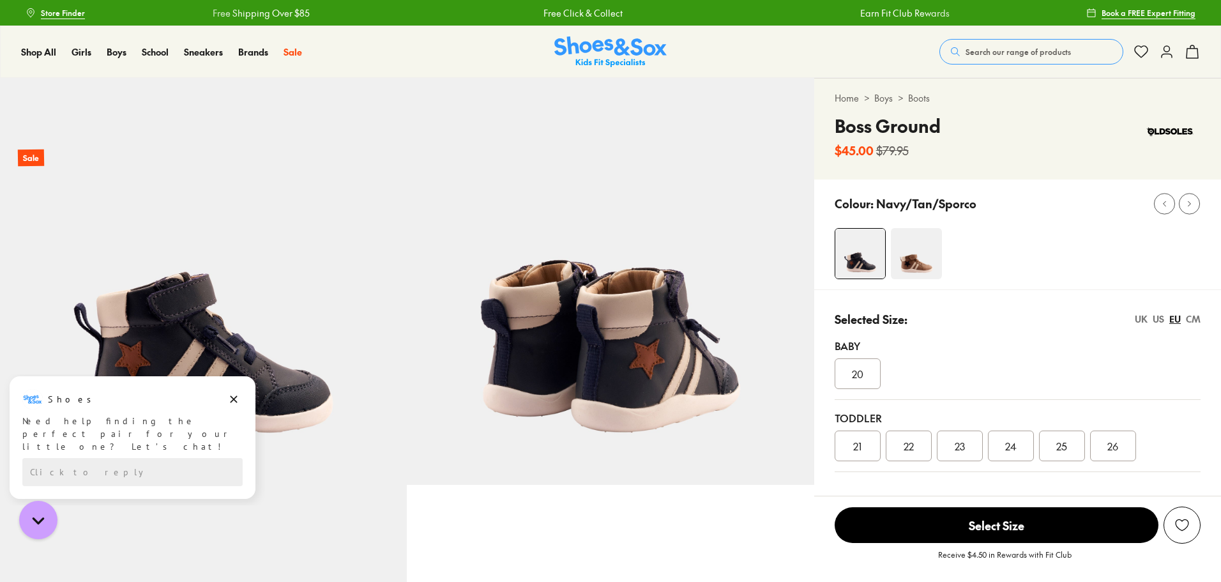
click at [912, 262] on img at bounding box center [916, 253] width 51 height 51
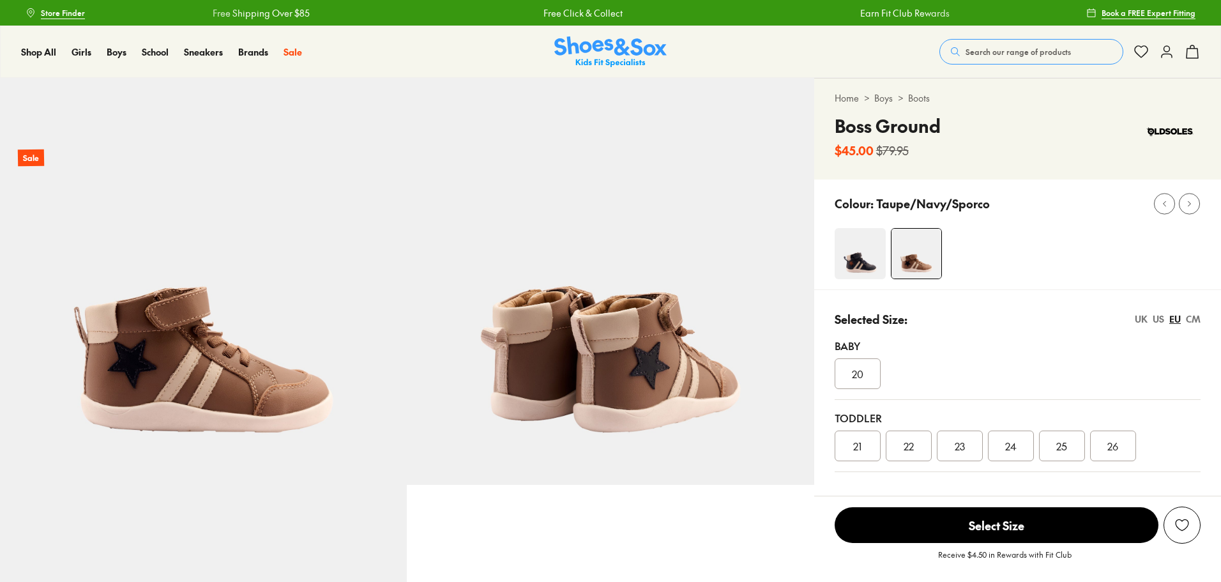
select select "*"
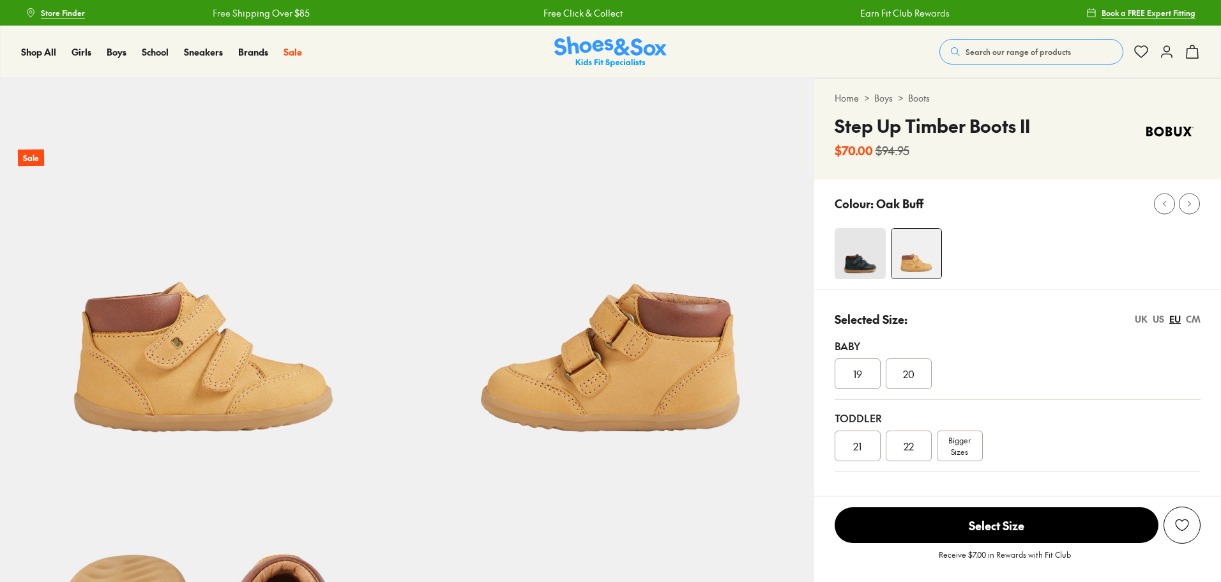
select select "*"
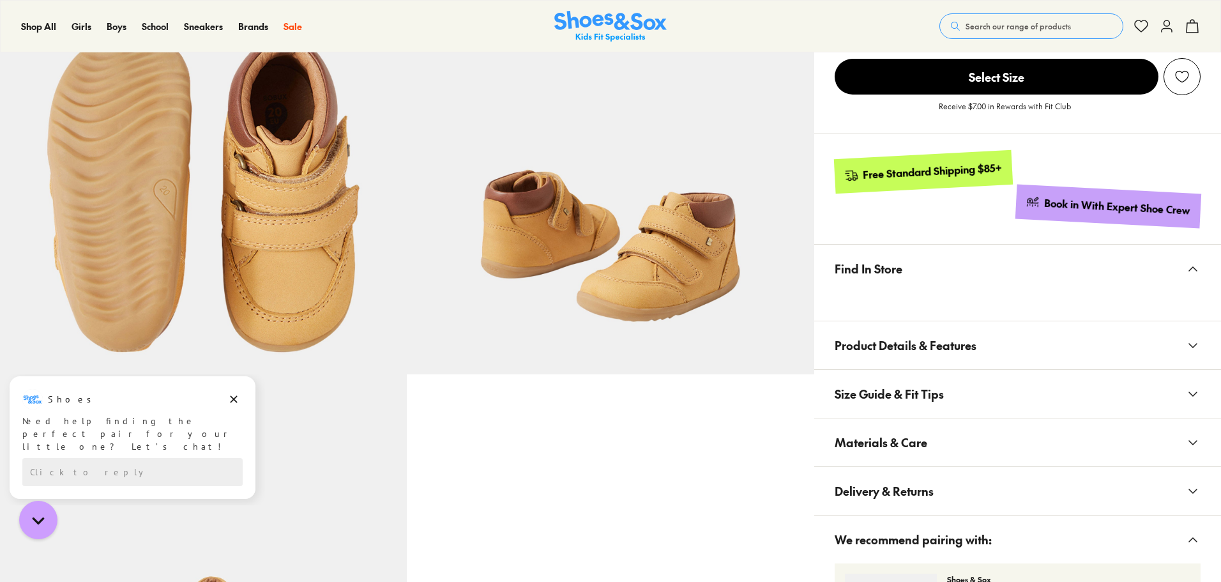
scroll to position [638, 0]
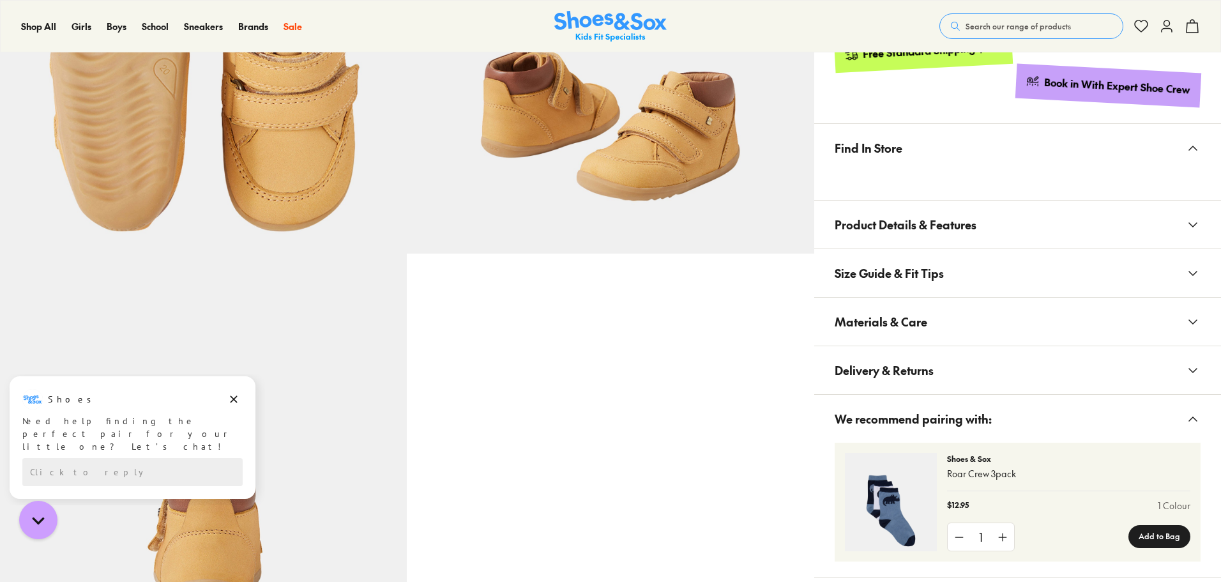
click at [949, 232] on span "Product Details & Features" at bounding box center [905, 225] width 142 height 38
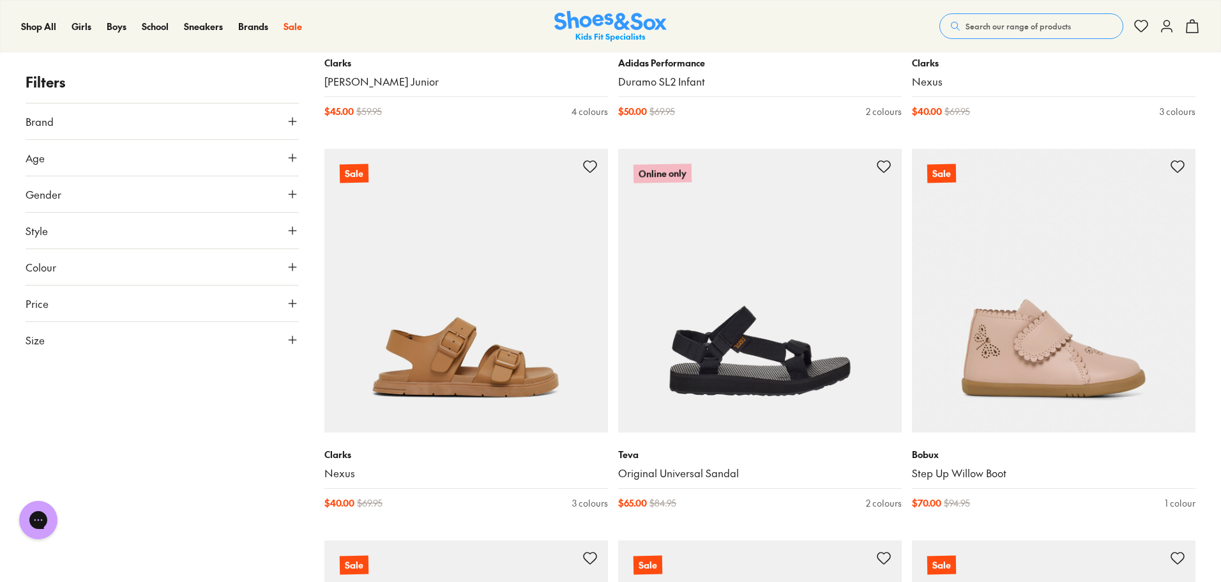
scroll to position [575, 0]
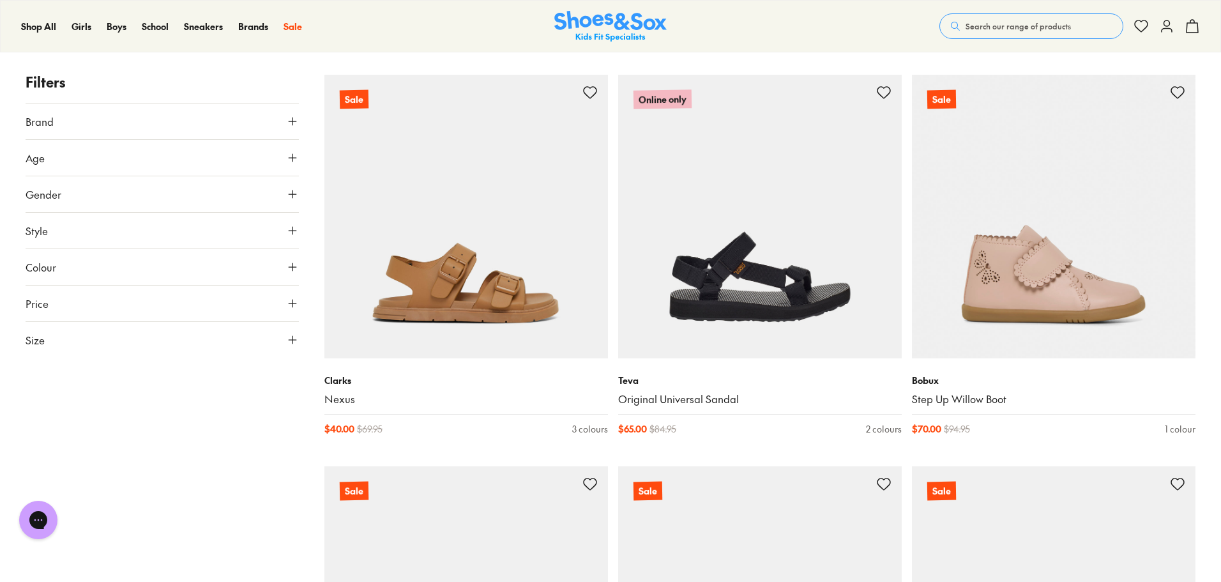
click at [292, 161] on icon at bounding box center [292, 157] width 13 height 13
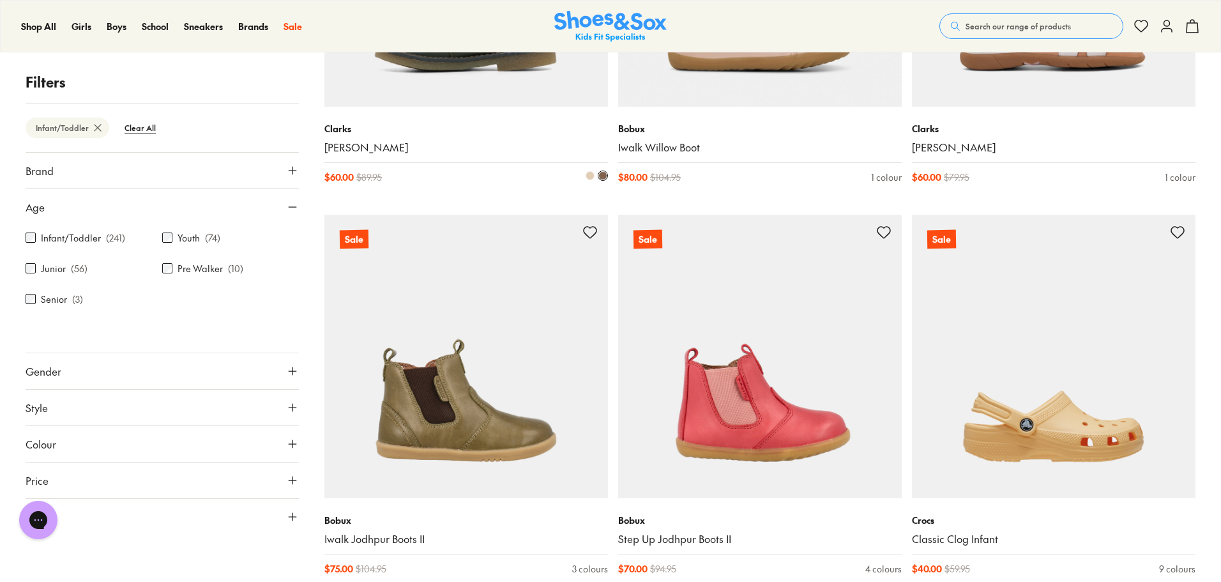
scroll to position [3707, 0]
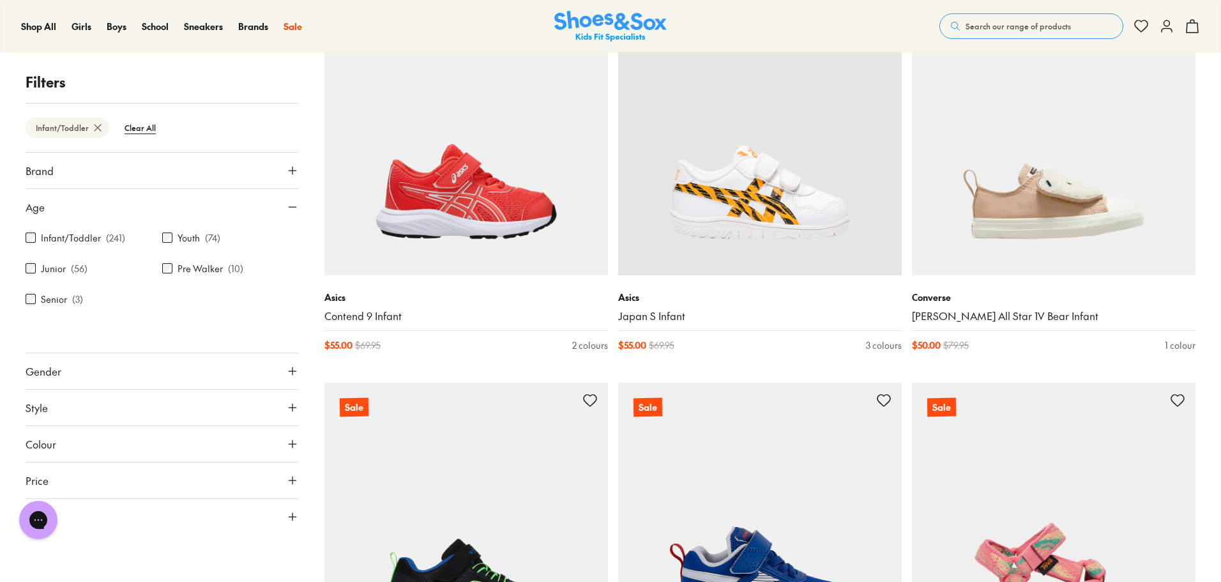
scroll to position [7729, 0]
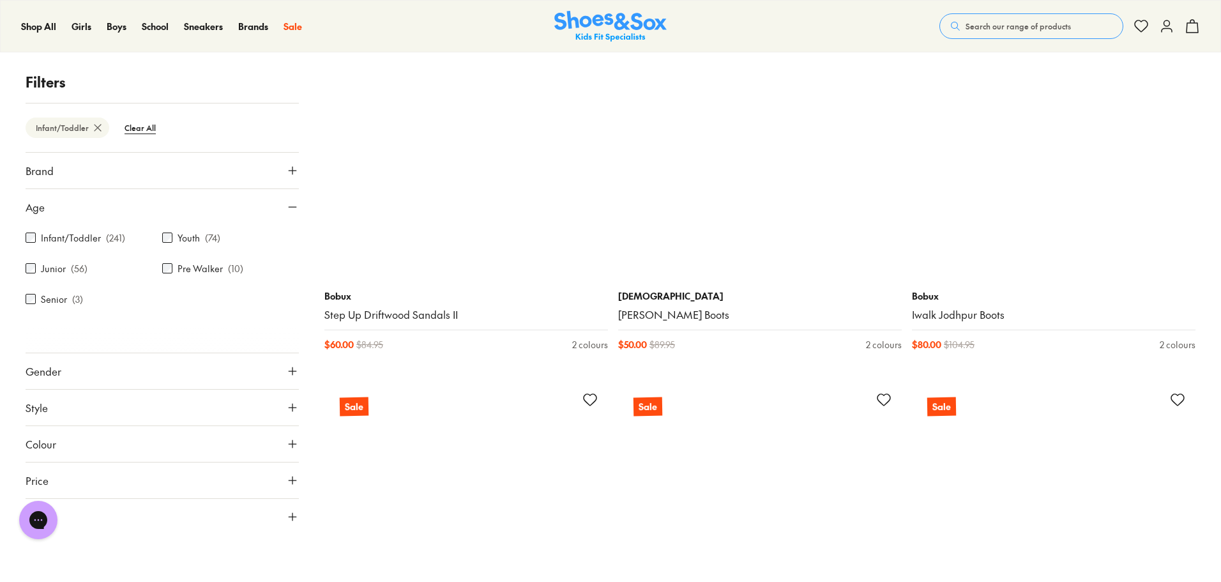
scroll to position [12326, 0]
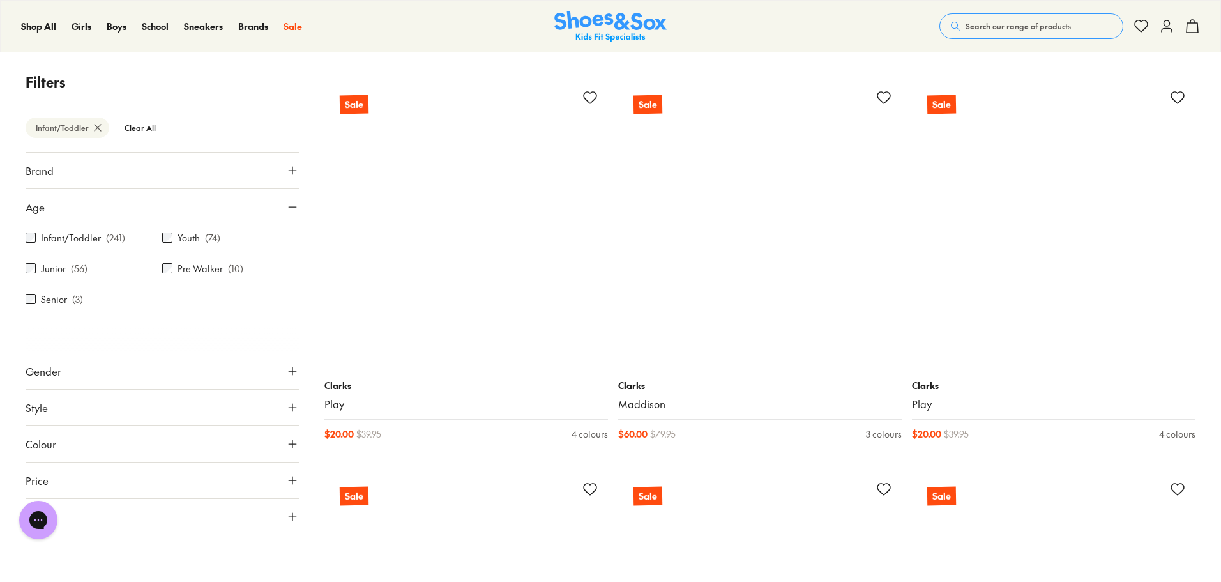
scroll to position [15837, 0]
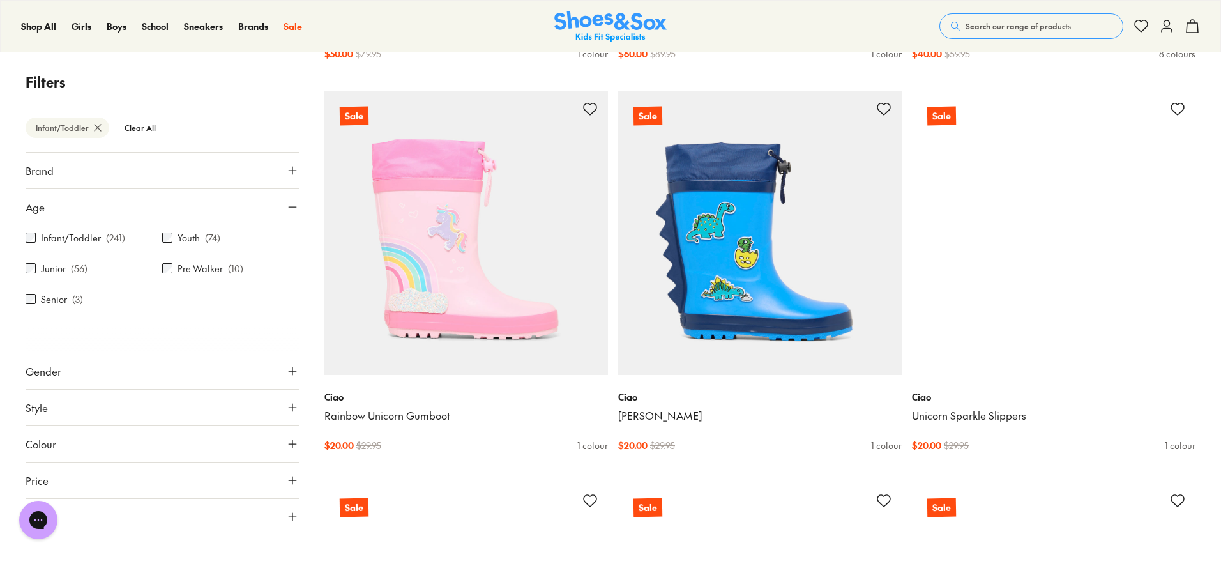
scroll to position [20114, 0]
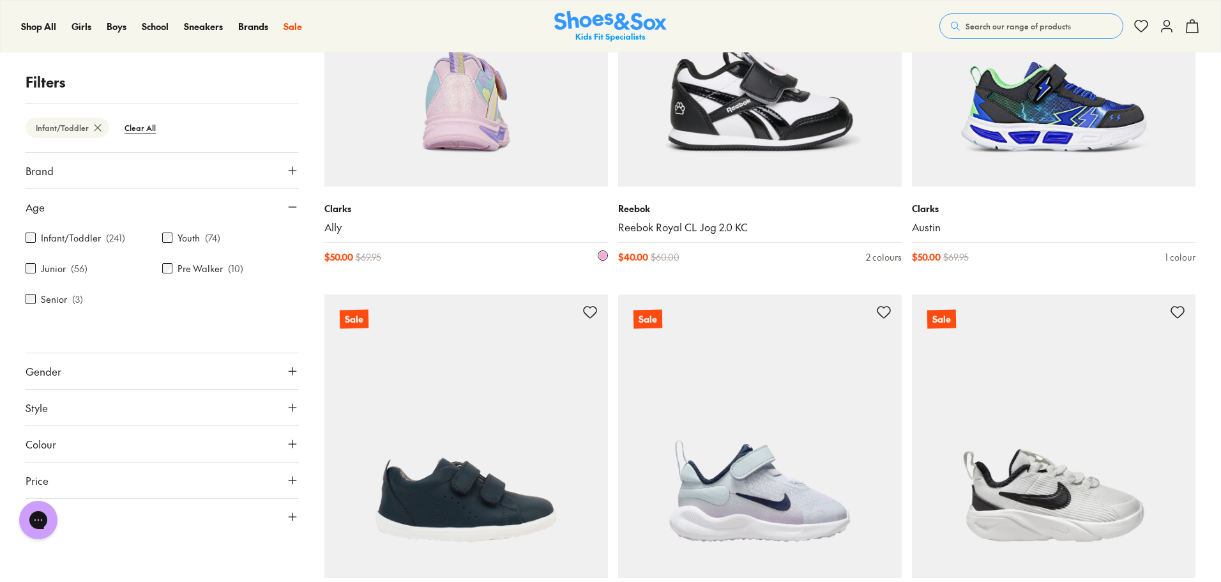
scroll to position [26434, 0]
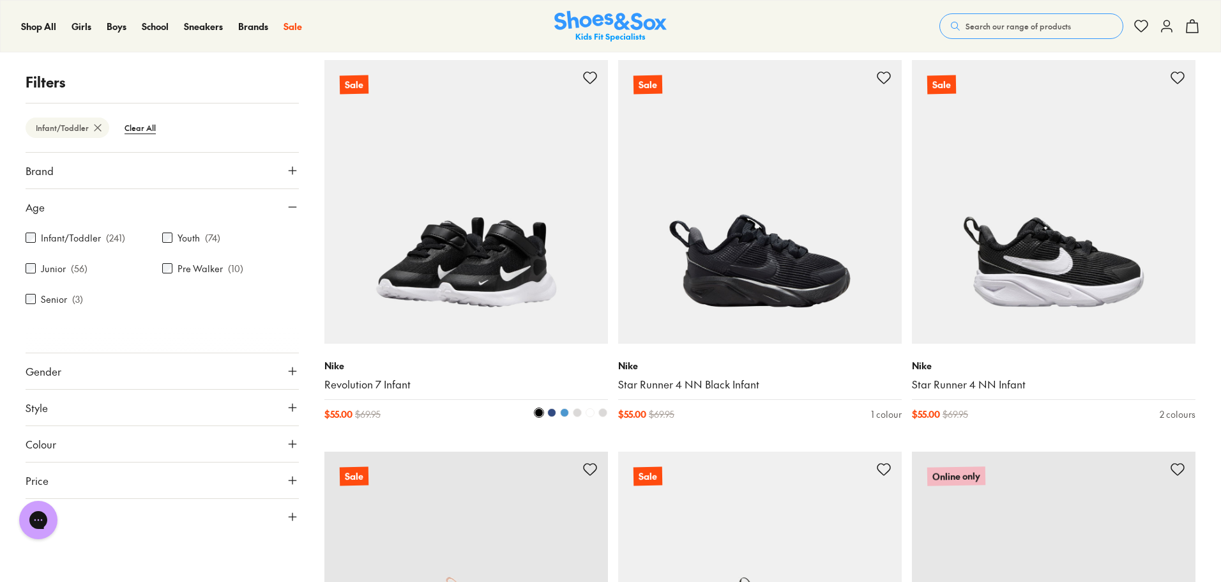
scroll to position [30328, 0]
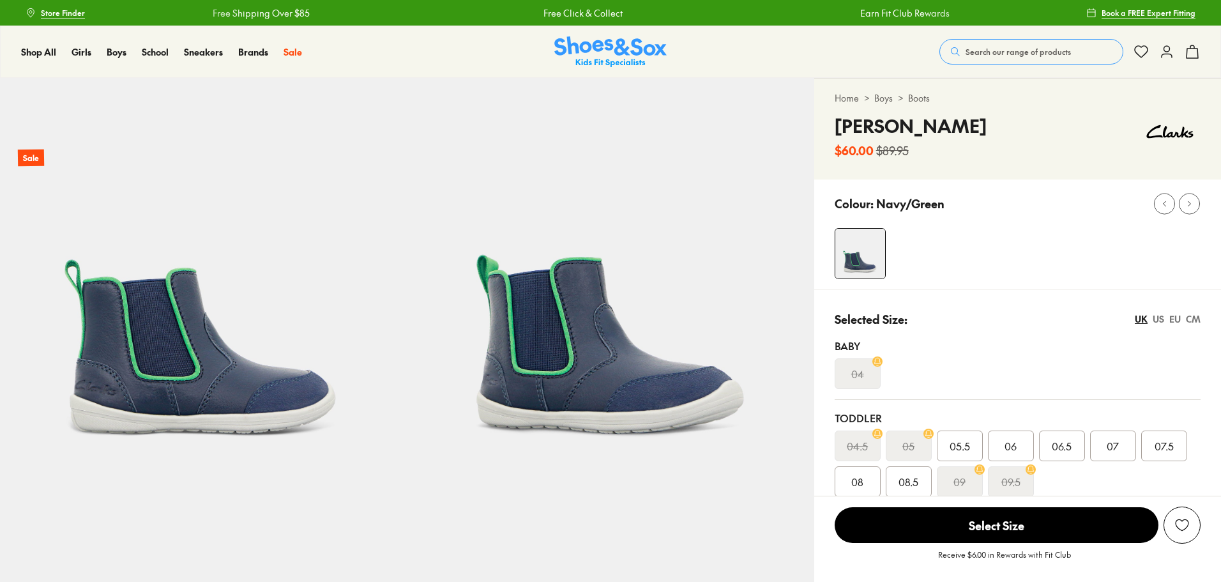
select select "*"
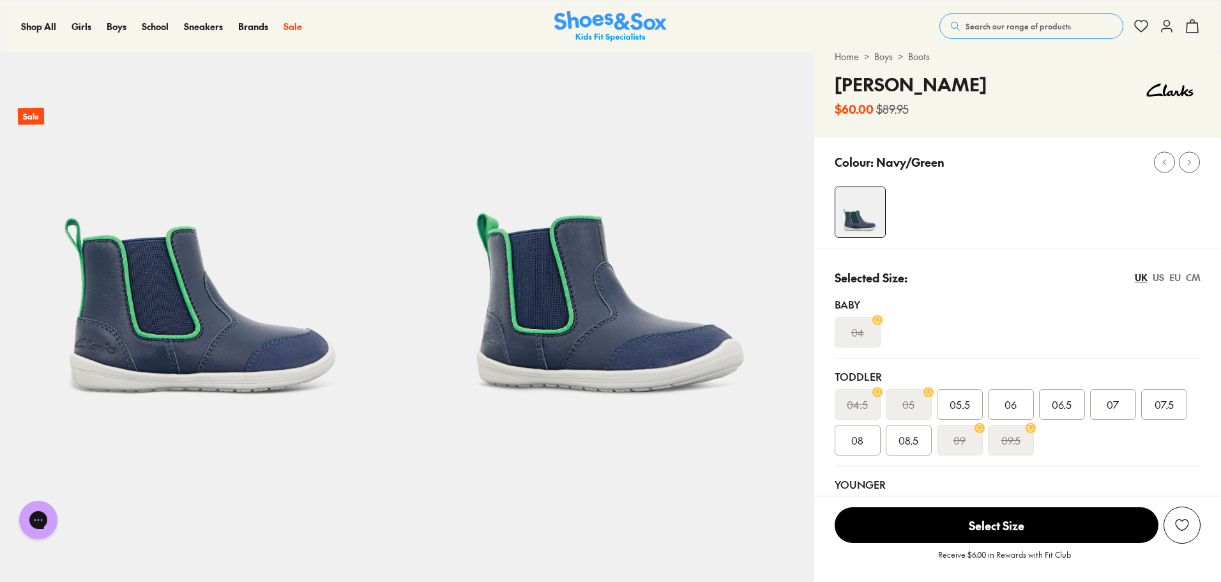
scroll to position [64, 0]
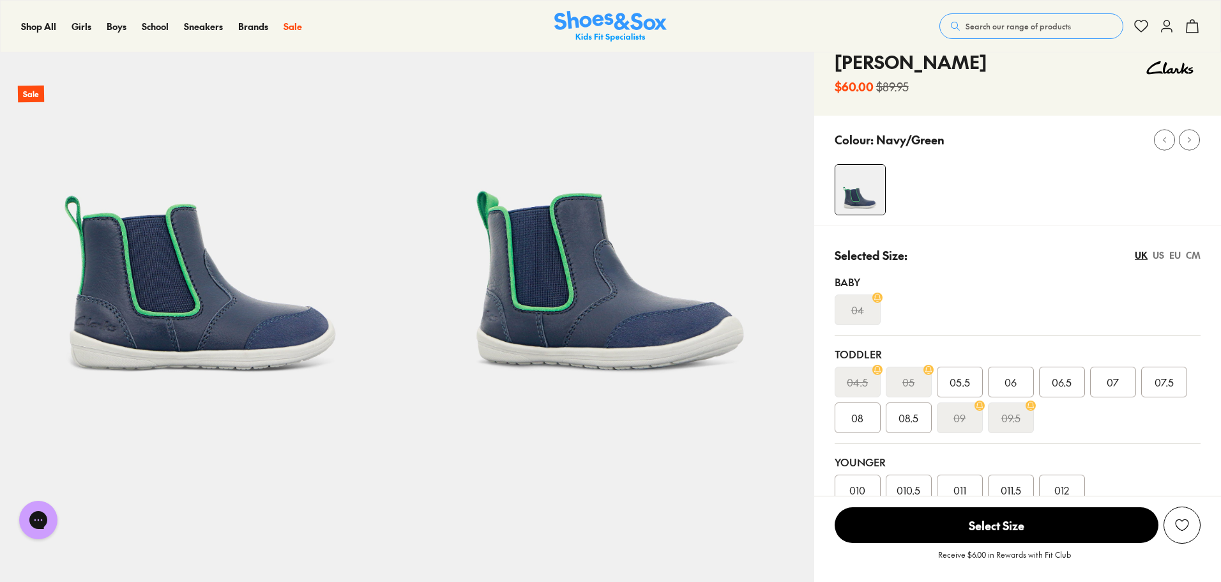
drag, startPoint x: 1179, startPoint y: 255, endPoint x: 1167, endPoint y: 258, distance: 12.5
click at [1179, 255] on div "EU" at bounding box center [1174, 254] width 11 height 13
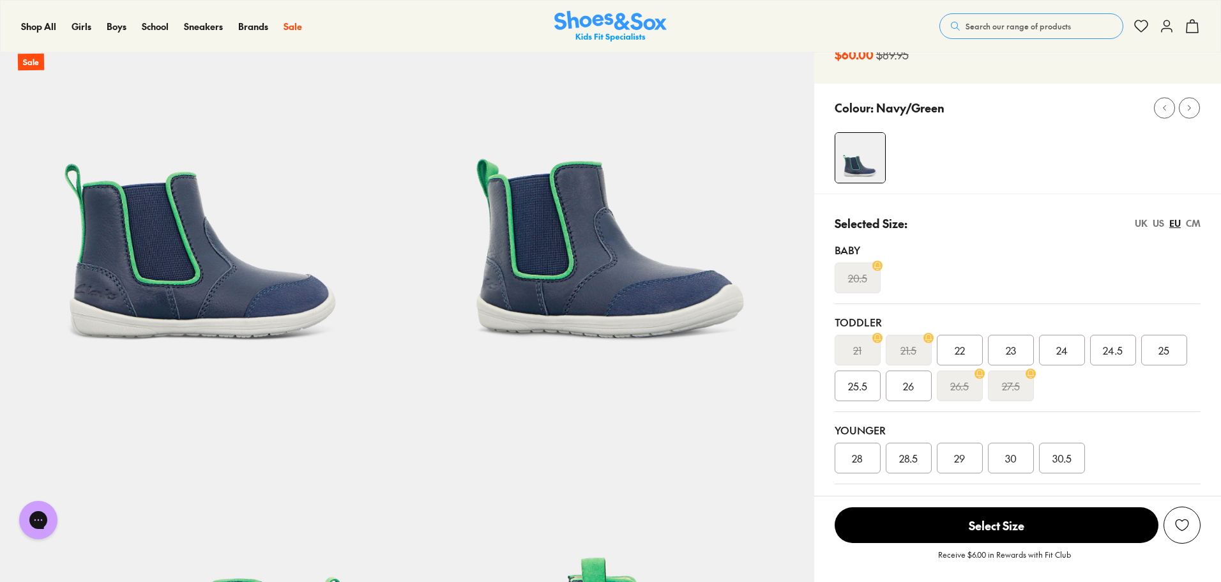
scroll to position [128, 0]
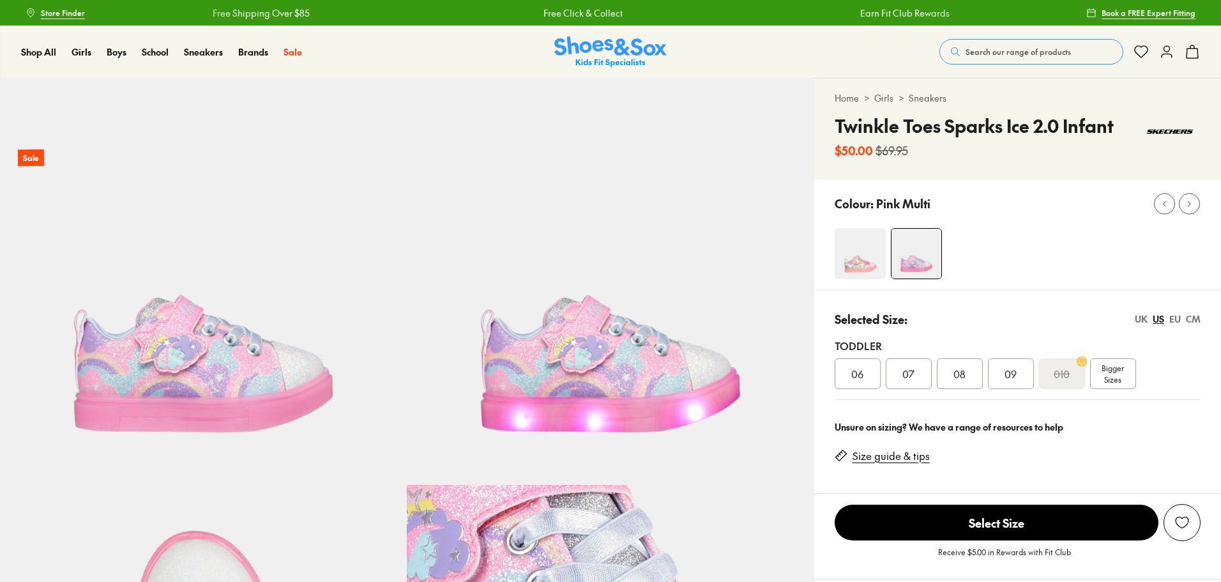
select select "*"
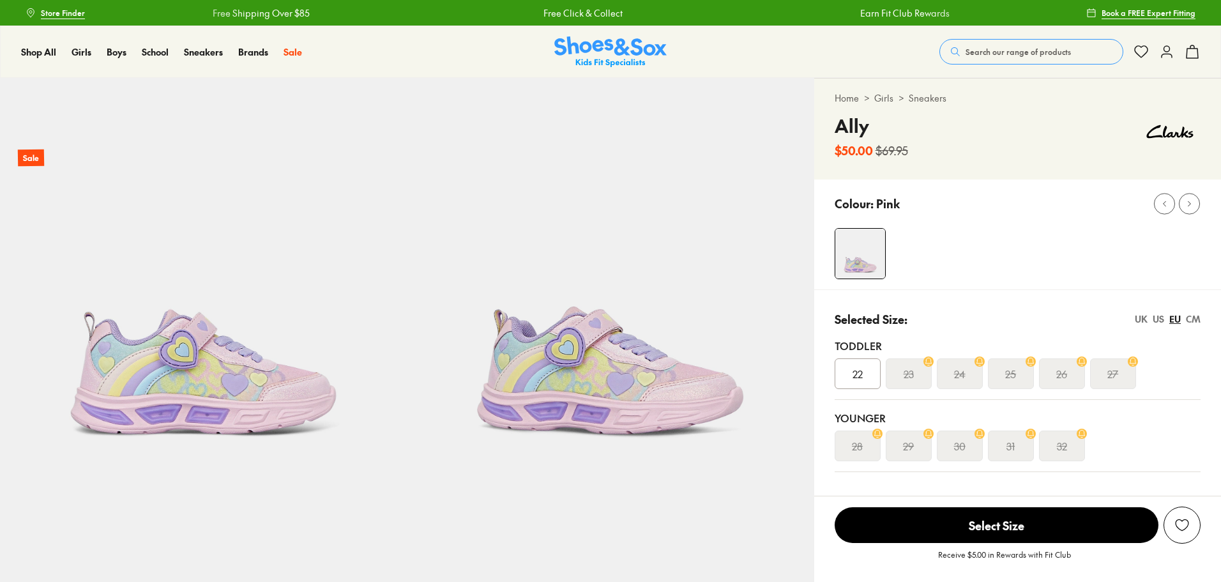
select select "*"
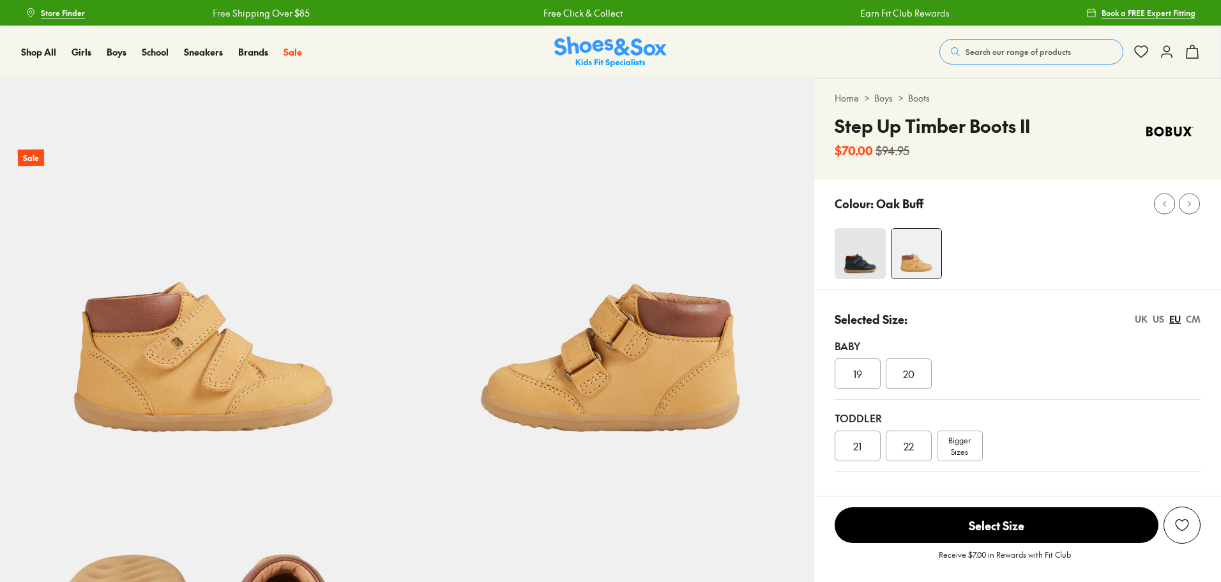
select select "*"
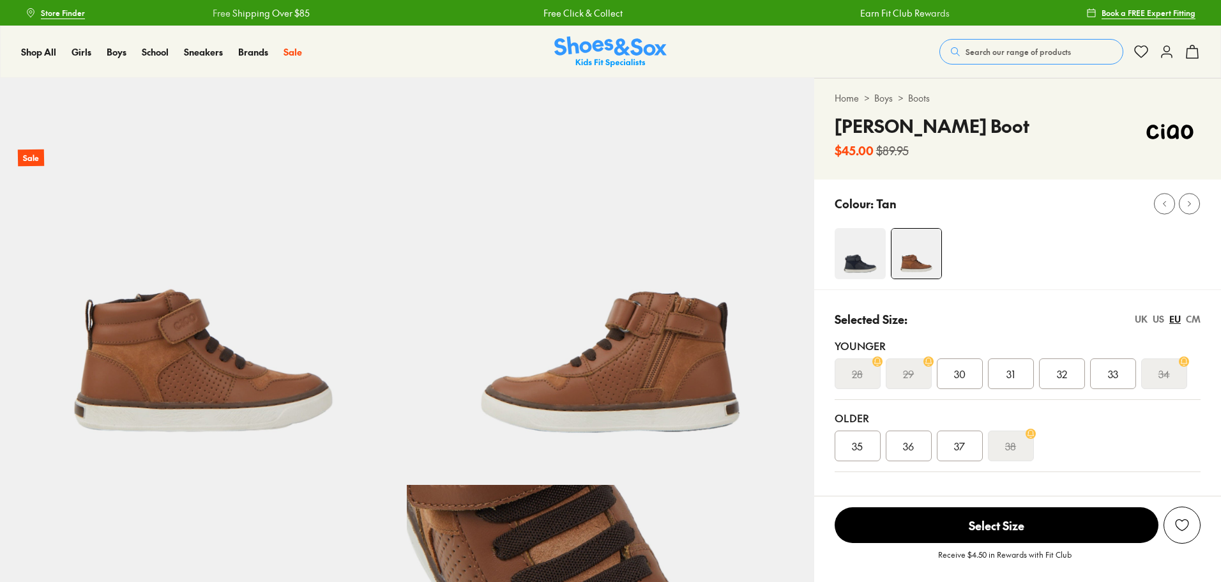
select select "*"
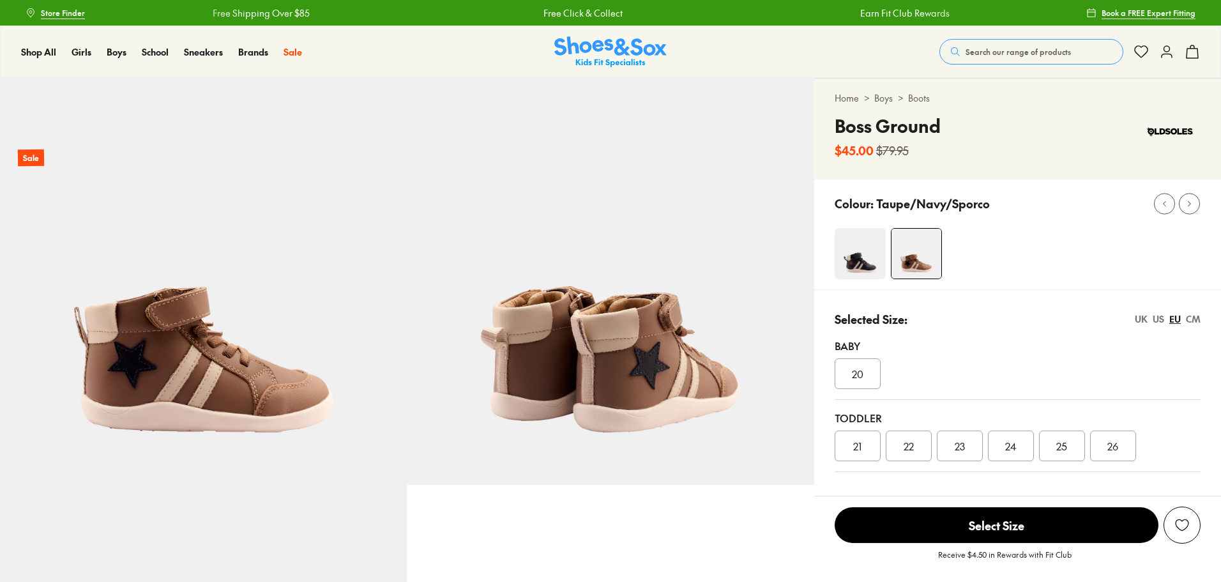
click at [924, 250] on img at bounding box center [916, 254] width 50 height 50
select select "*"
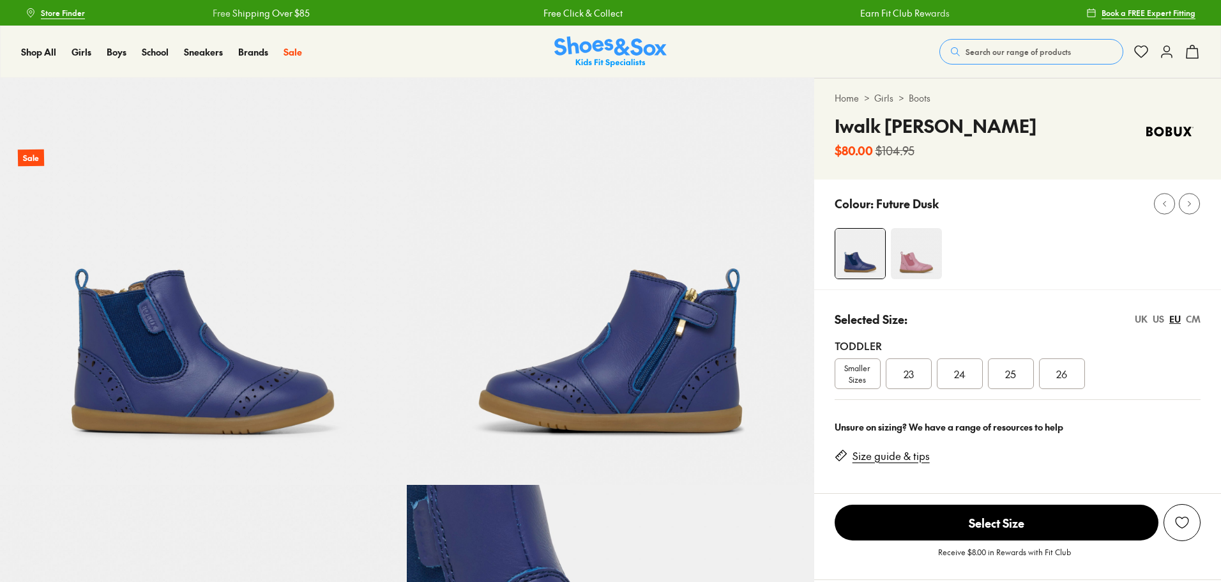
select select "*"
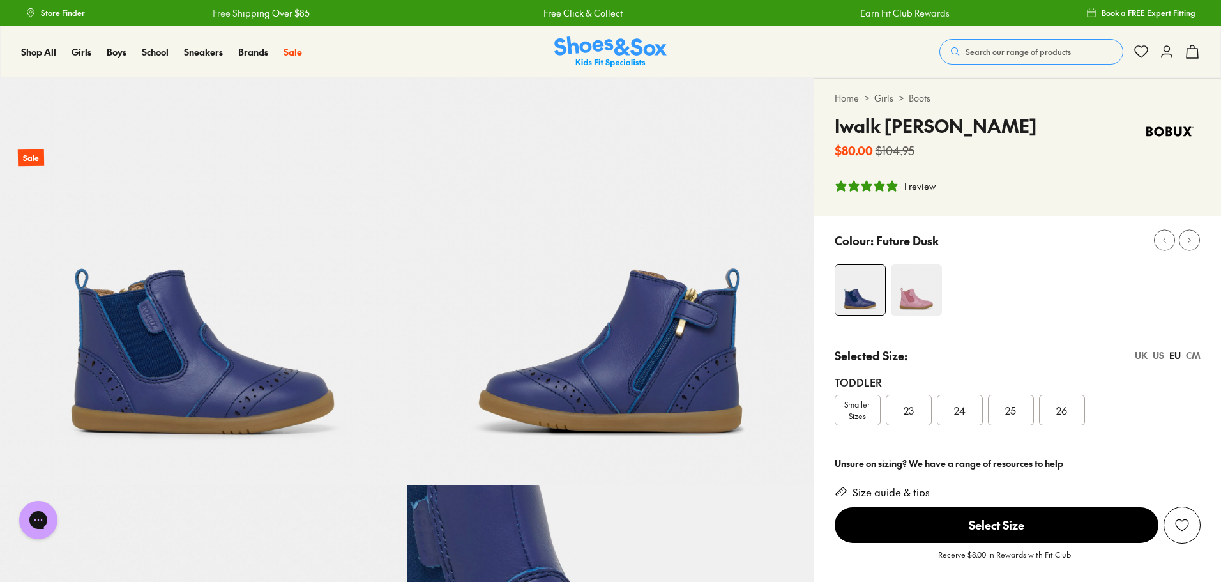
click at [857, 411] on span "Smaller Sizes" at bounding box center [857, 409] width 45 height 23
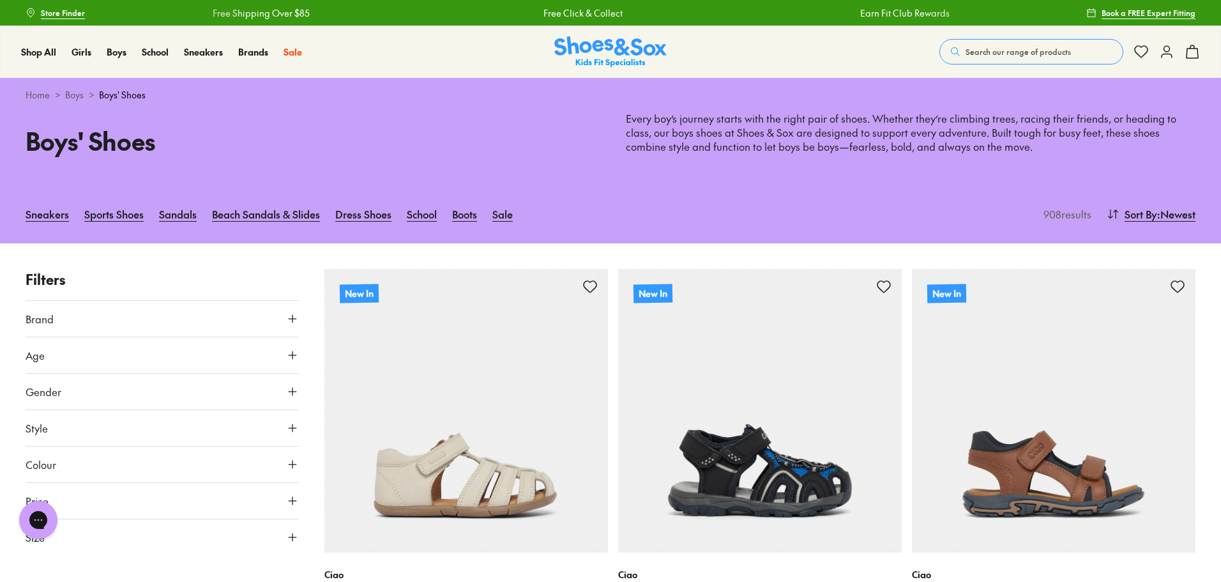
click at [293, 356] on icon at bounding box center [292, 355] width 13 height 13
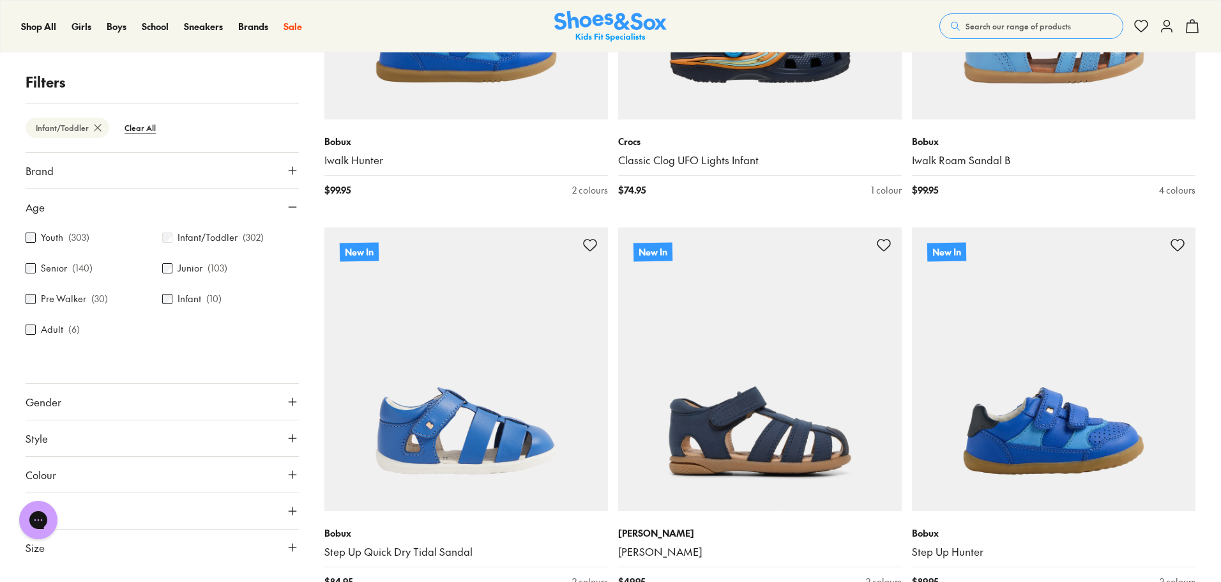
scroll to position [3180, 0]
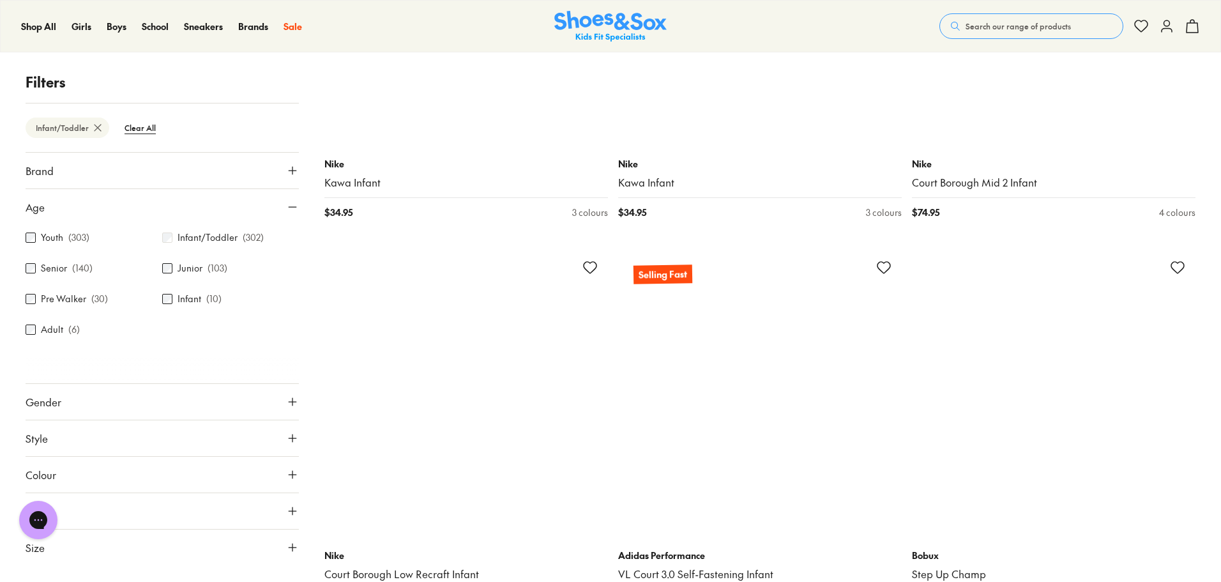
scroll to position [11543, 0]
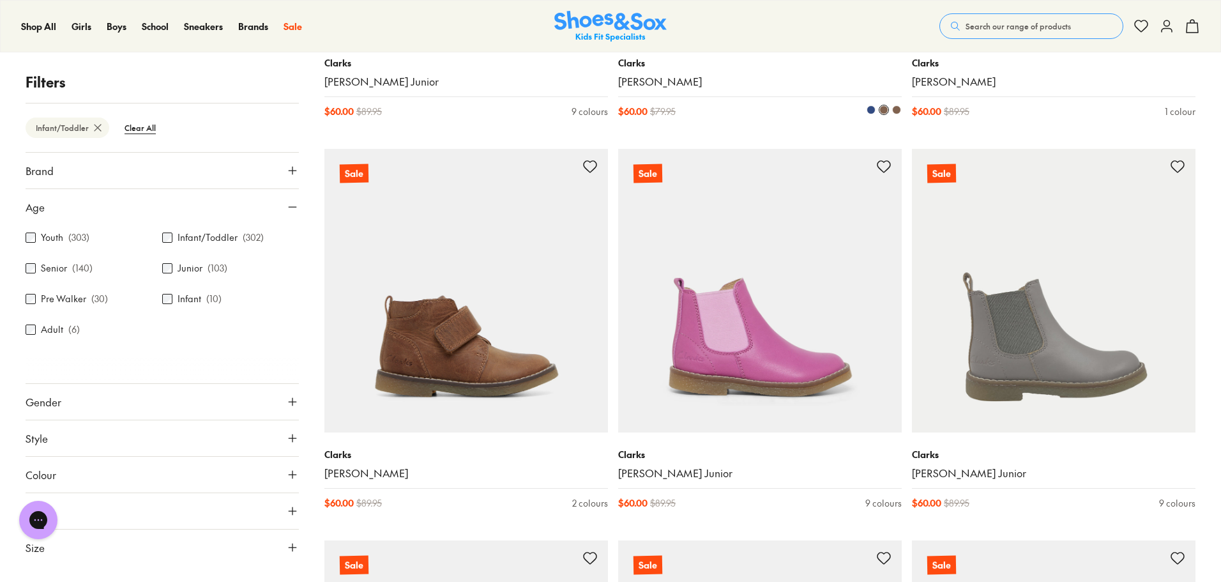
scroll to position [19714, 0]
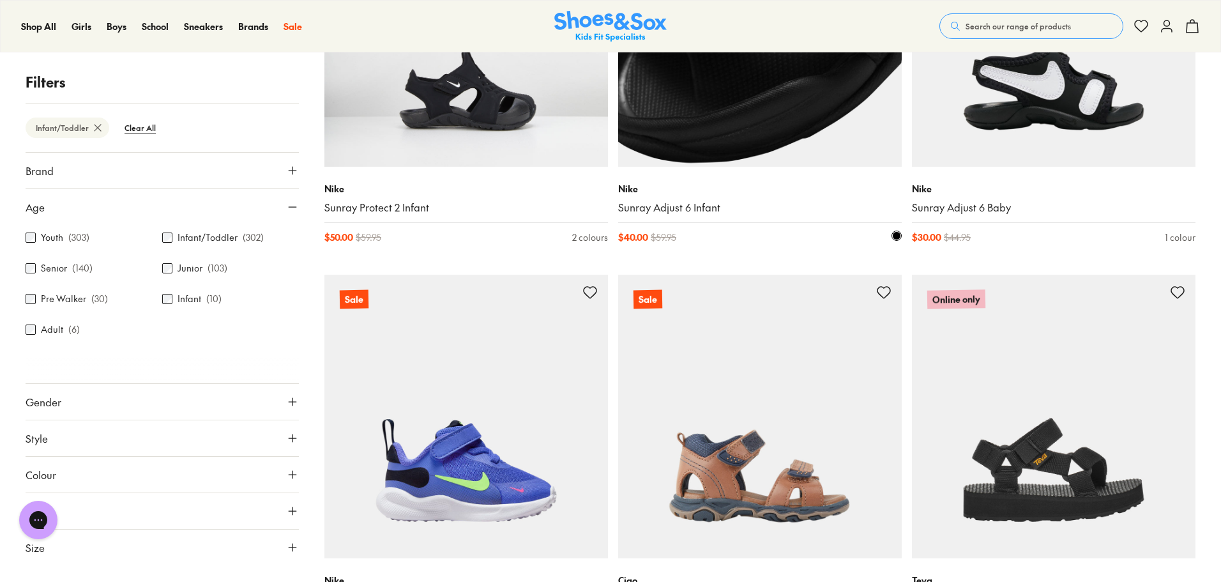
scroll to position [24439, 0]
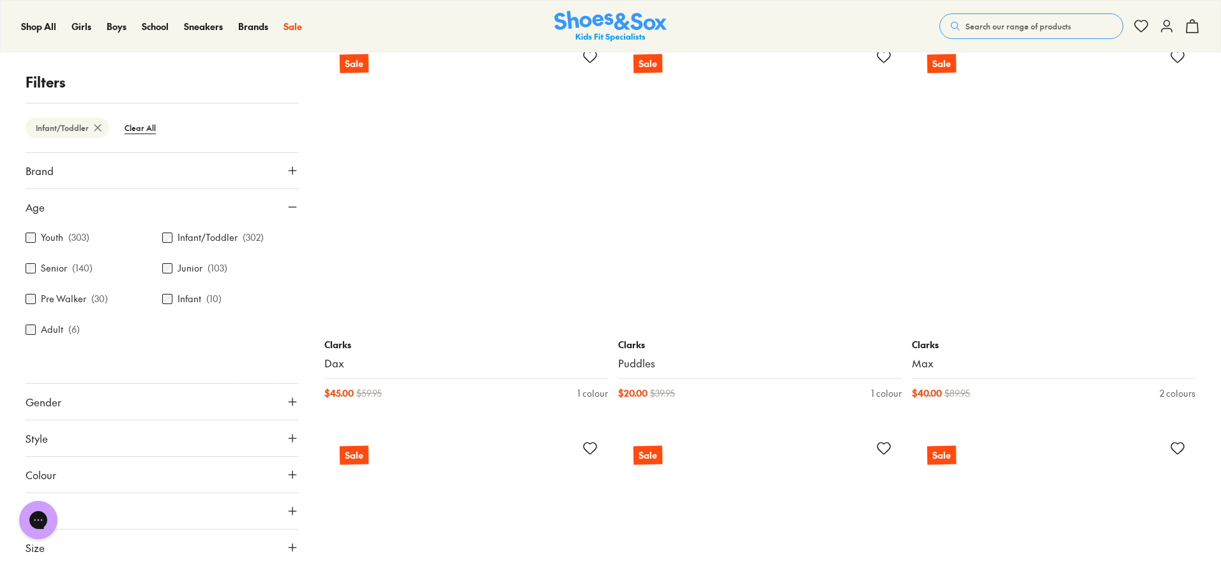
scroll to position [28460, 0]
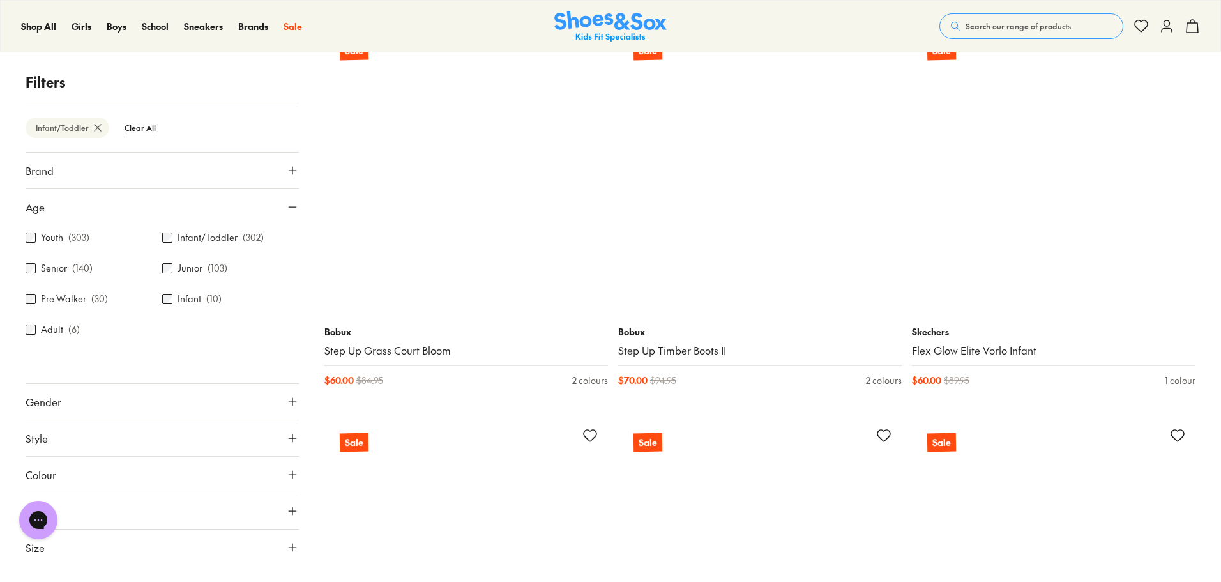
scroll to position [30376, 0]
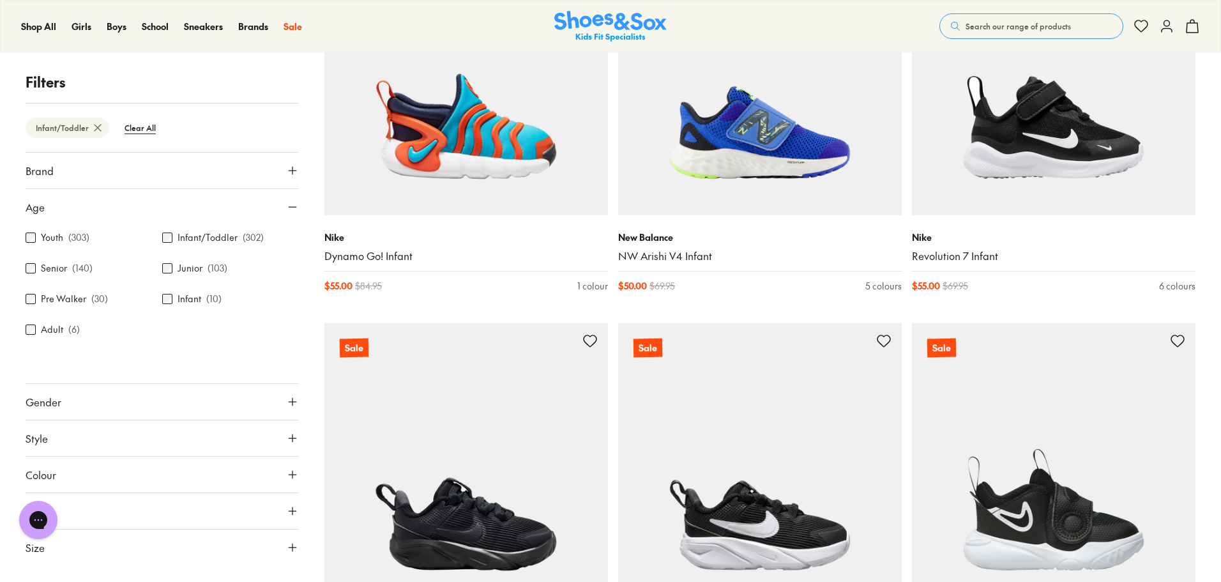
scroll to position [37781, 0]
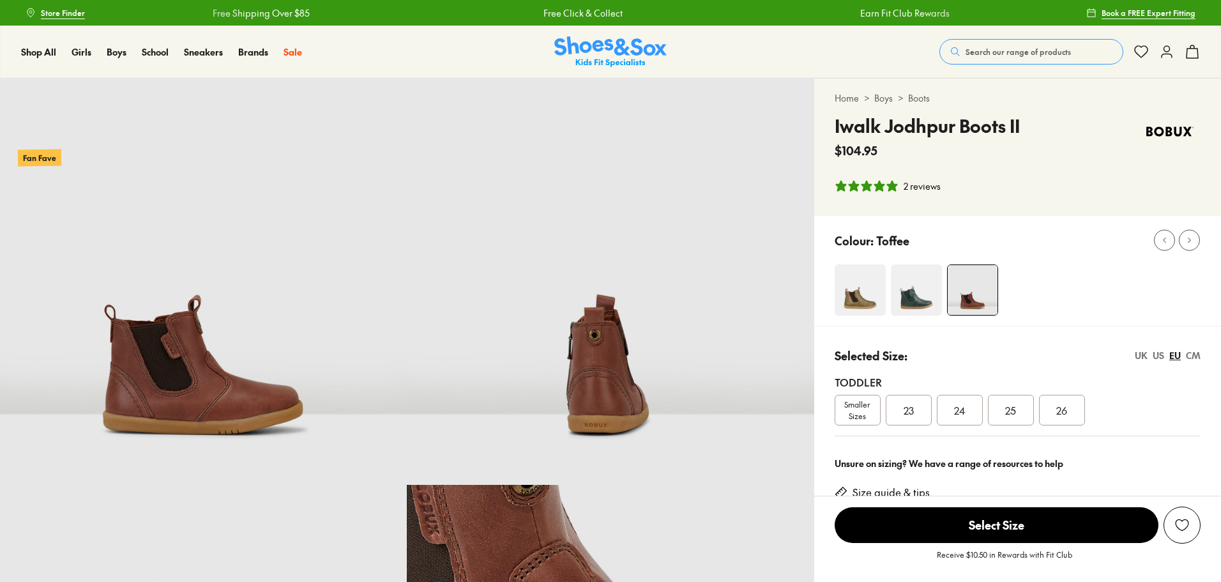
select select "*"
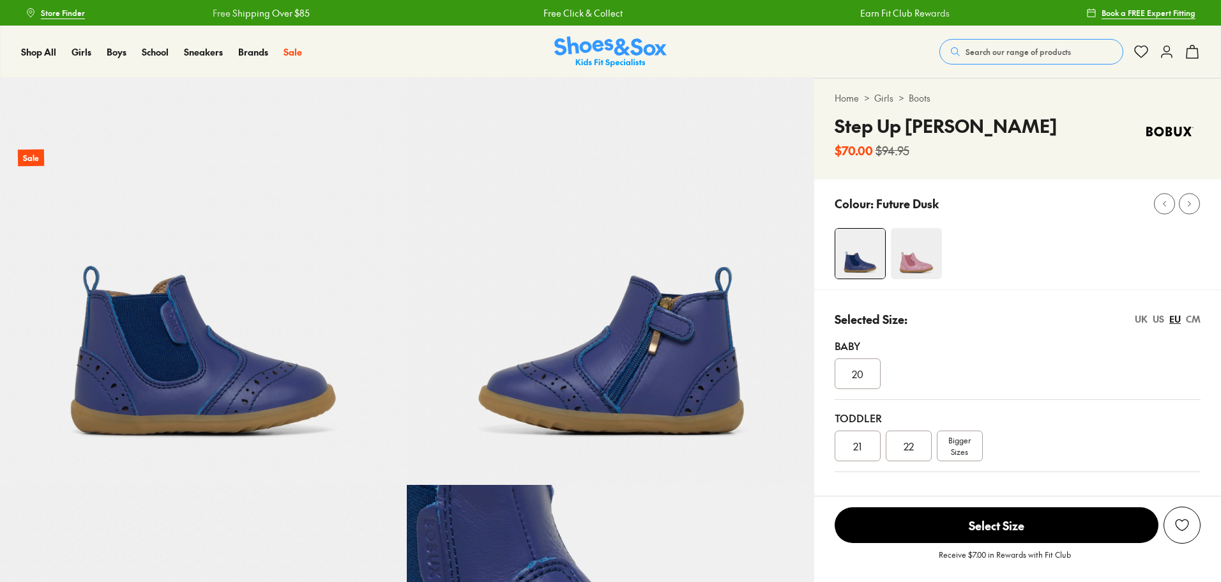
select select "*"
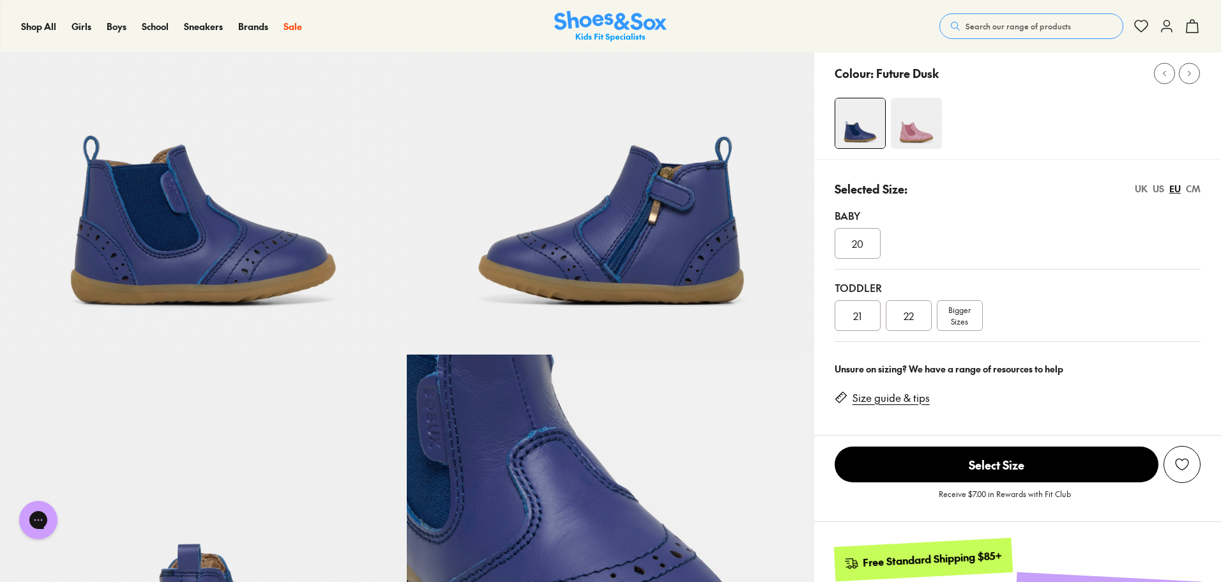
scroll to position [192, 0]
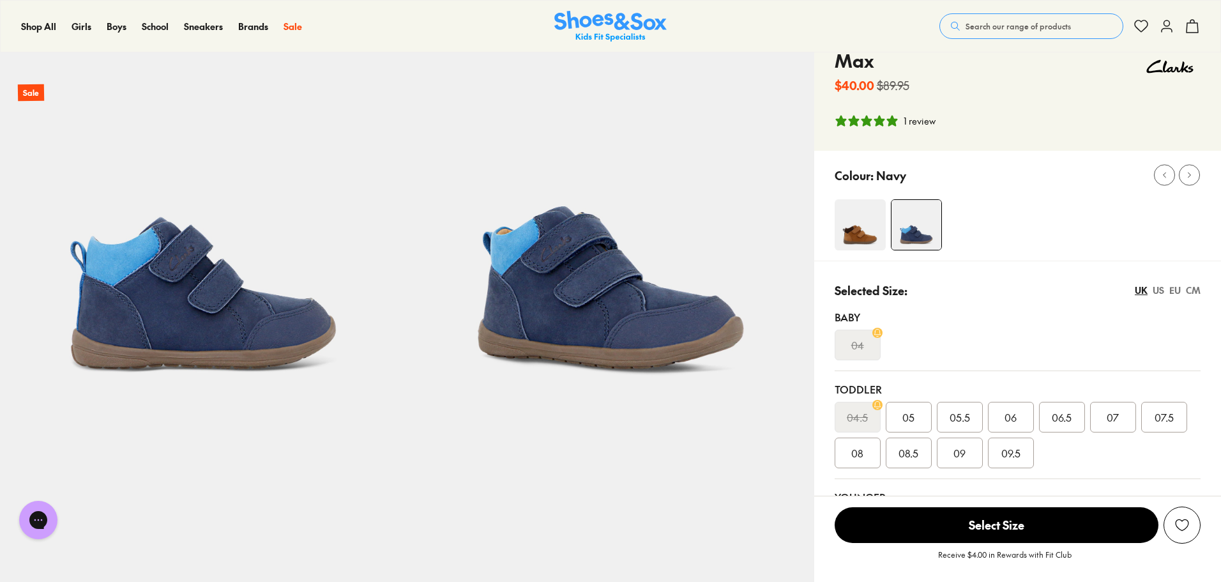
scroll to position [128, 0]
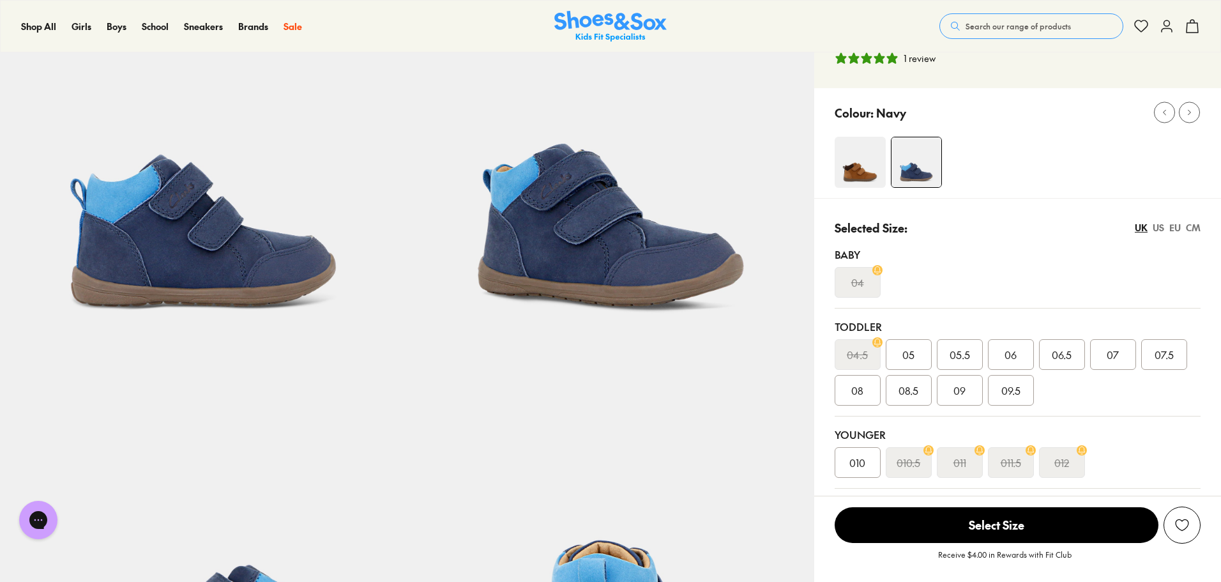
select select "*"
click at [1175, 224] on div "EU" at bounding box center [1174, 227] width 11 height 13
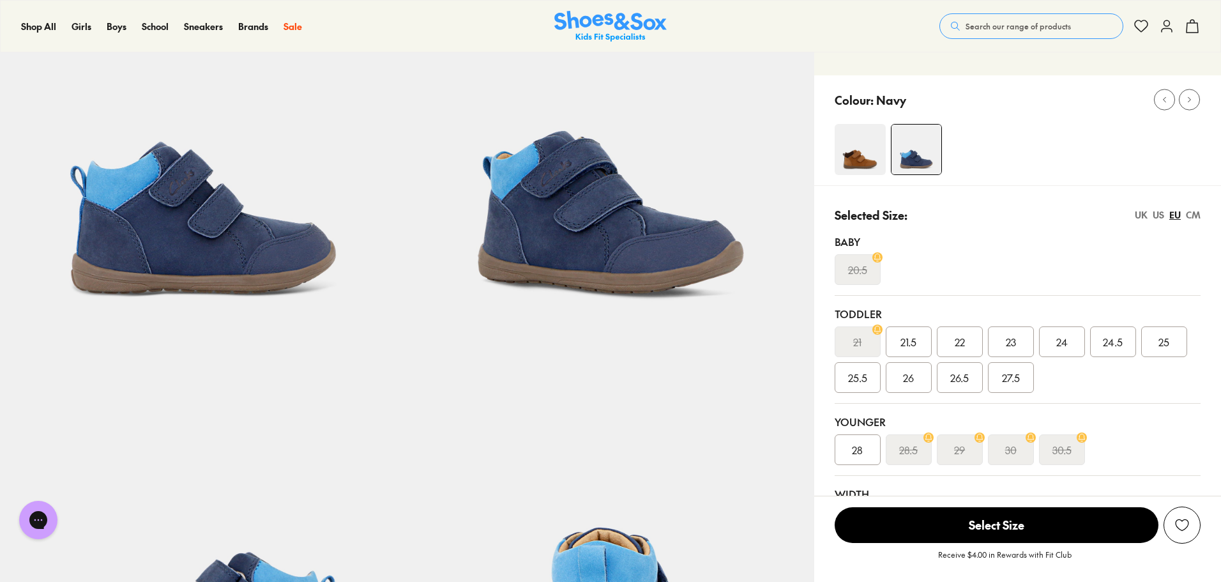
scroll to position [0, 0]
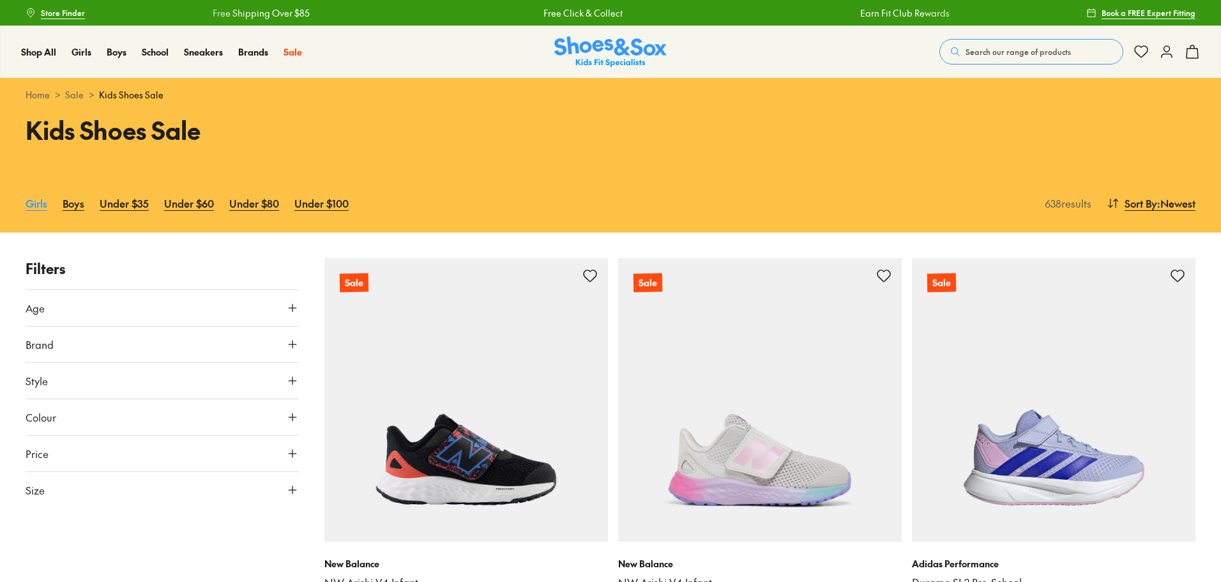
click at [42, 204] on link "Girls" at bounding box center [37, 203] width 22 height 28
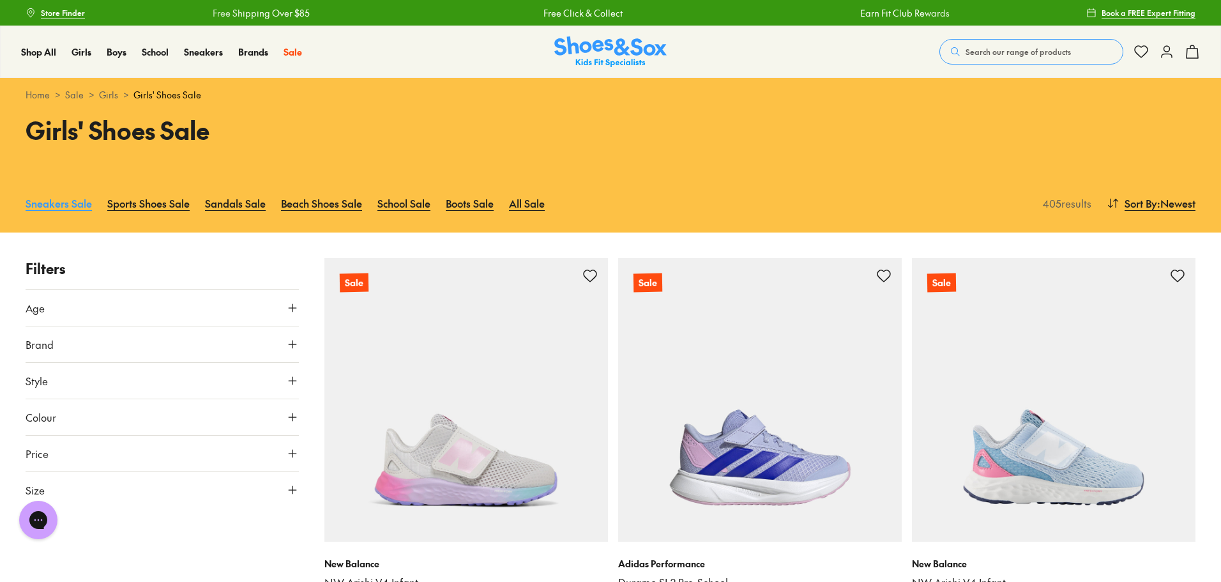
click at [53, 203] on link "Sneakers Sale" at bounding box center [59, 203] width 66 height 28
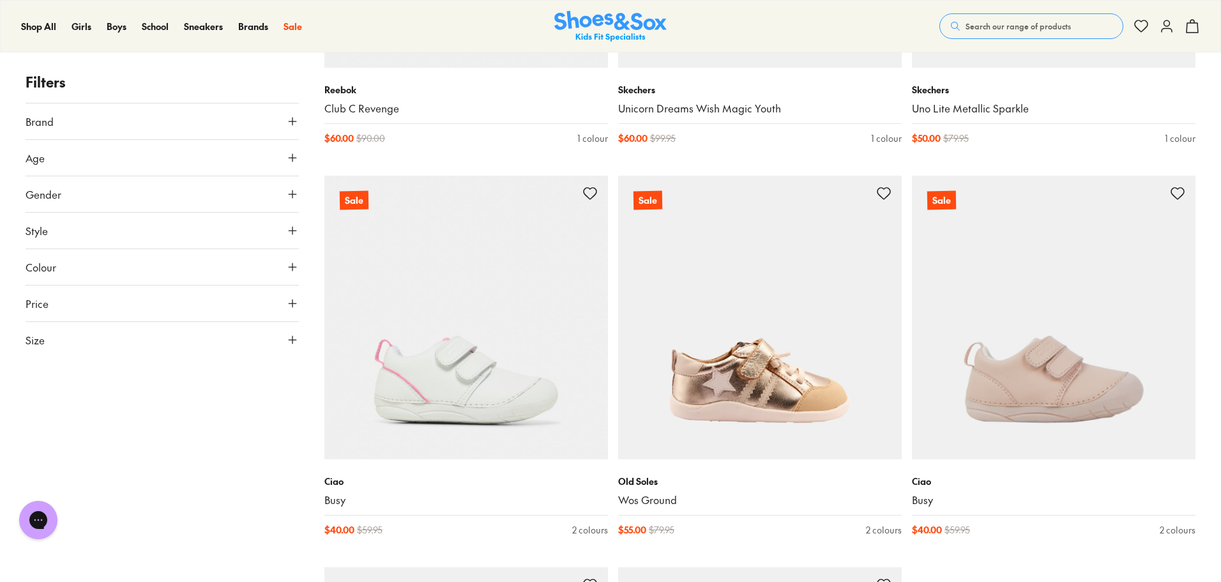
scroll to position [3639, 0]
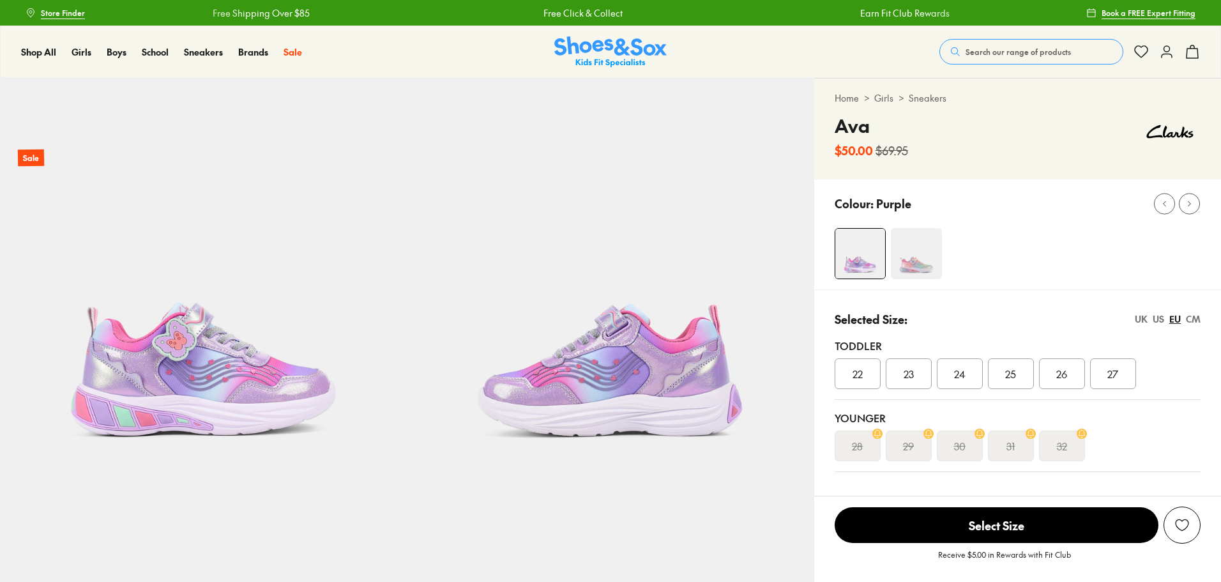
select select "*"
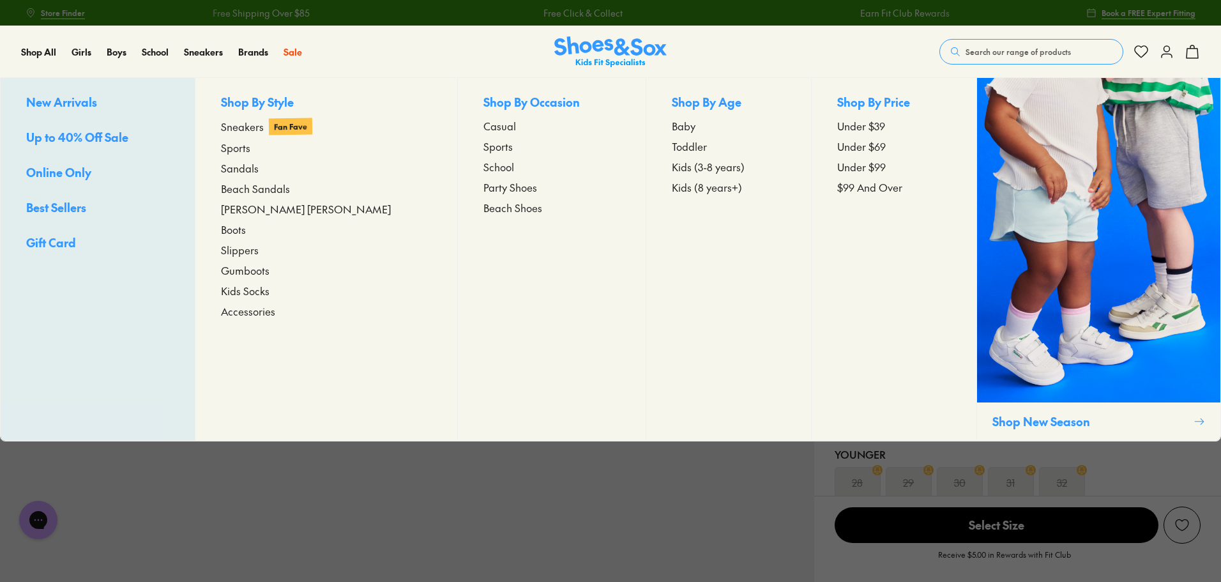
click at [50, 100] on span "New Arrivals" at bounding box center [61, 102] width 71 height 16
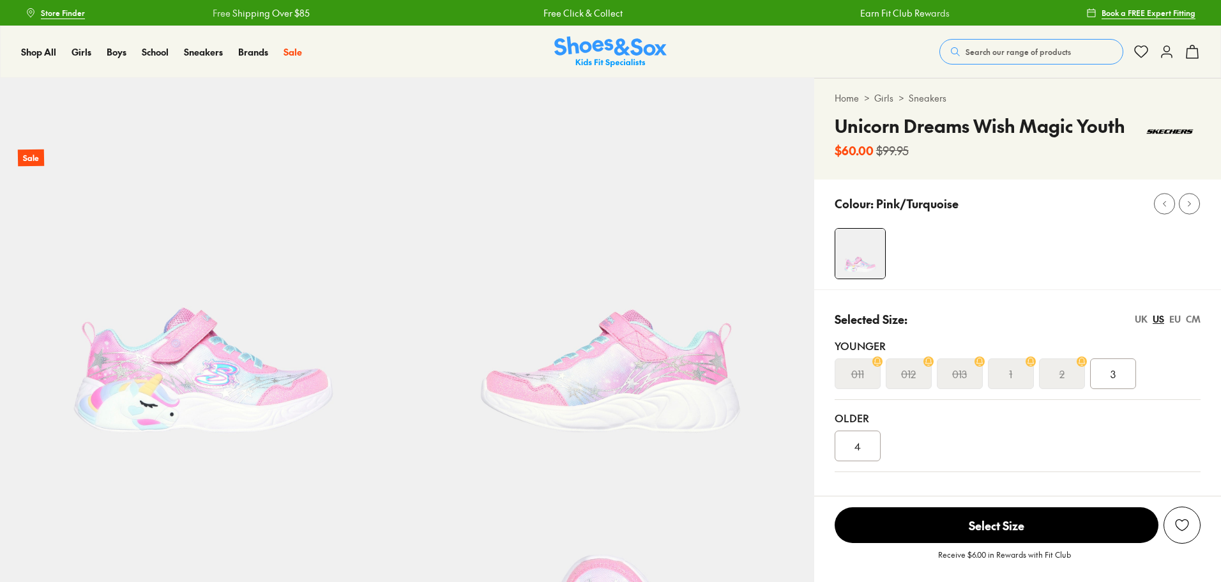
click at [175, 384] on img at bounding box center [203, 281] width 407 height 407
select select "*"
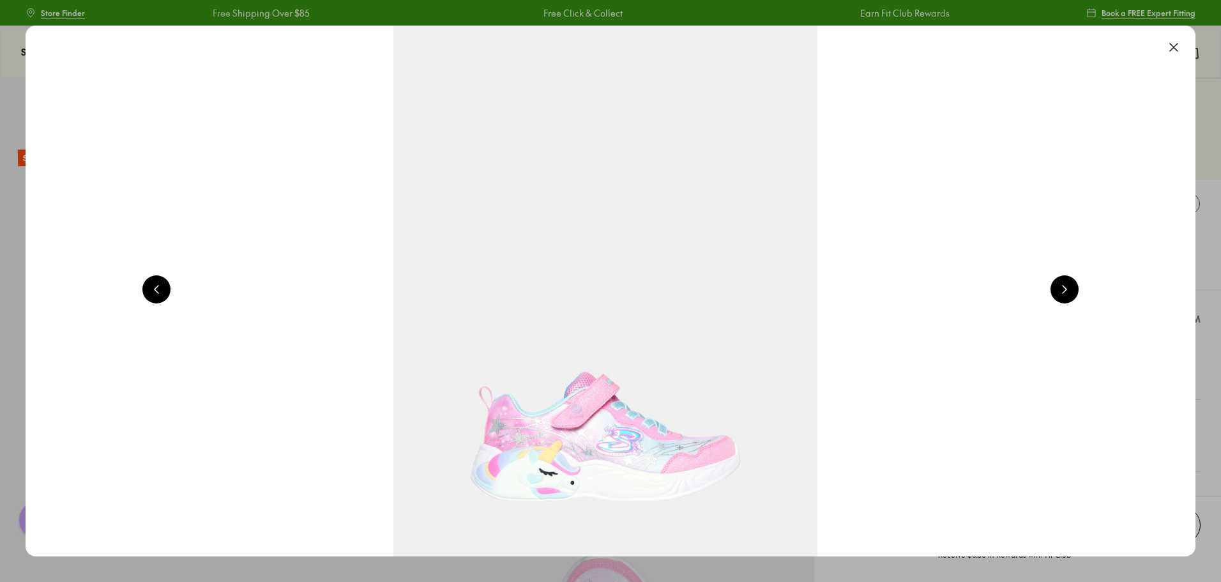
click at [1183, 48] on button at bounding box center [1173, 47] width 28 height 28
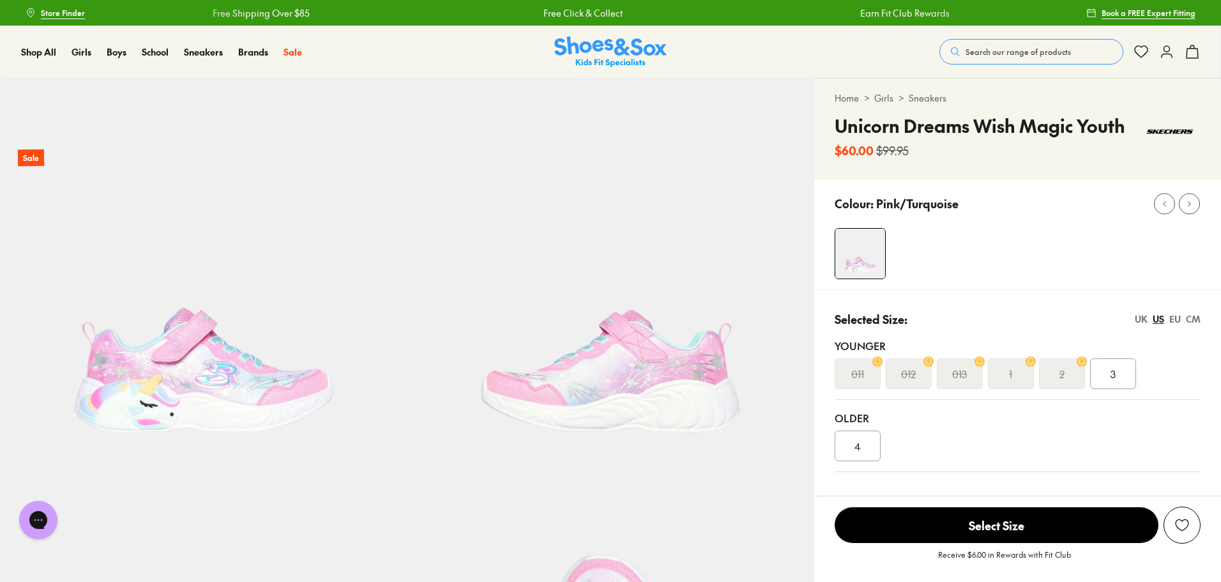
click at [1175, 315] on div "EU" at bounding box center [1174, 318] width 11 height 13
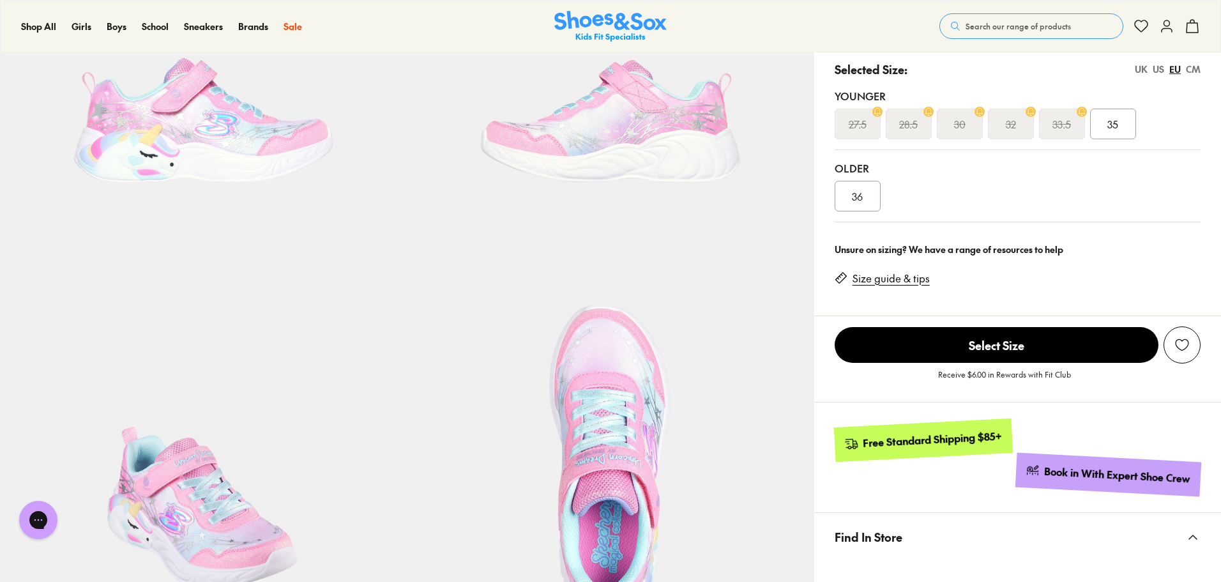
scroll to position [255, 0]
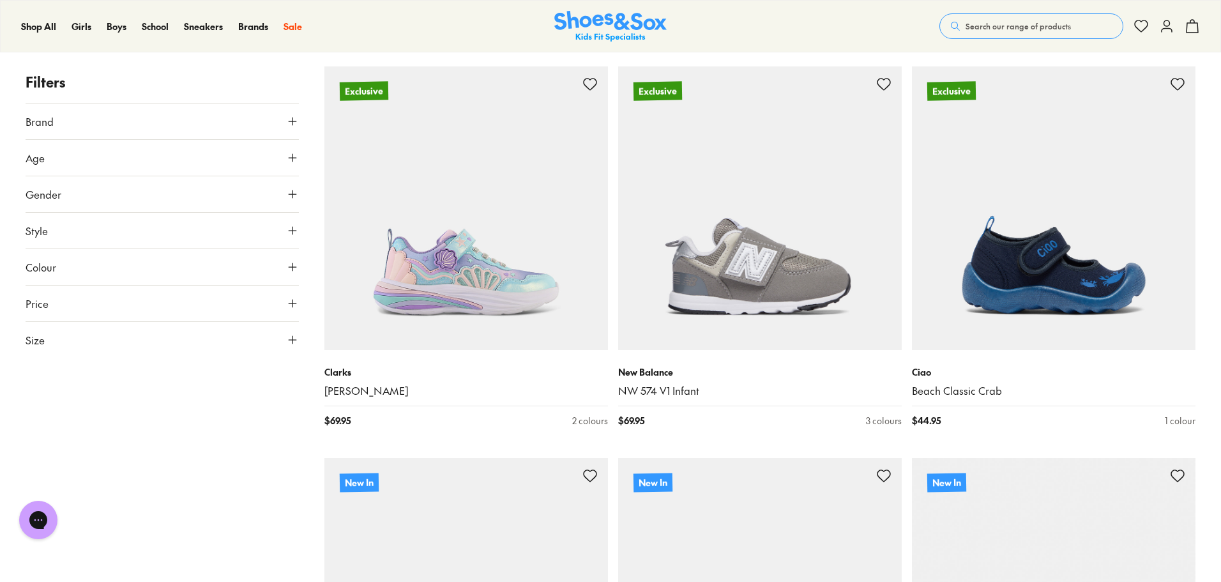
click at [292, 155] on use at bounding box center [293, 158] width 8 height 8
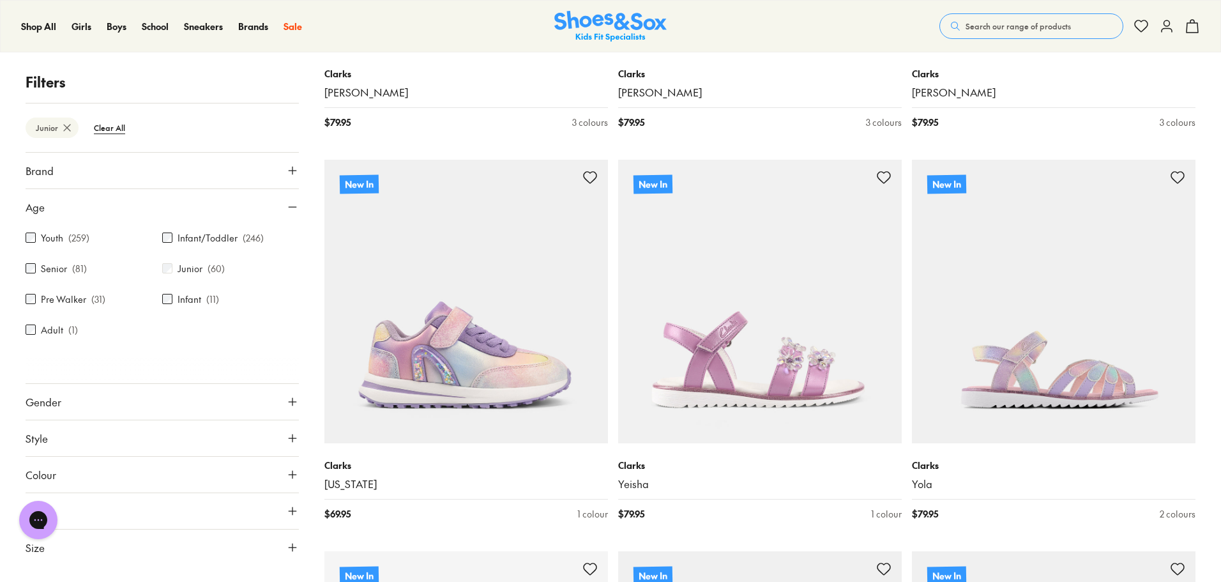
scroll to position [2059, 0]
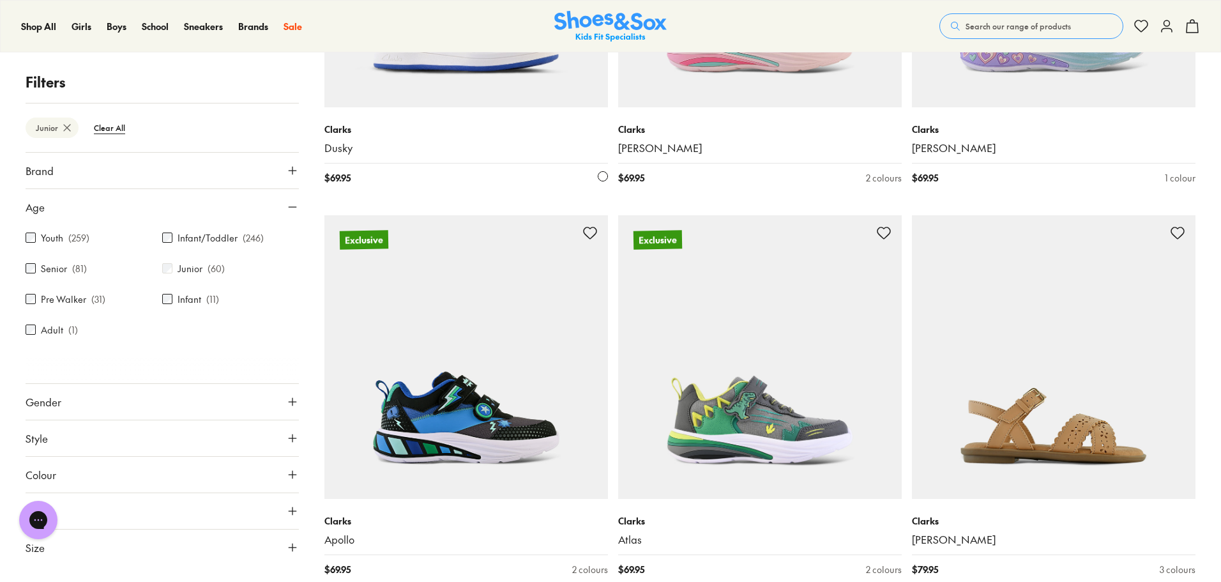
scroll to position [4358, 0]
